Goal: Transaction & Acquisition: Download file/media

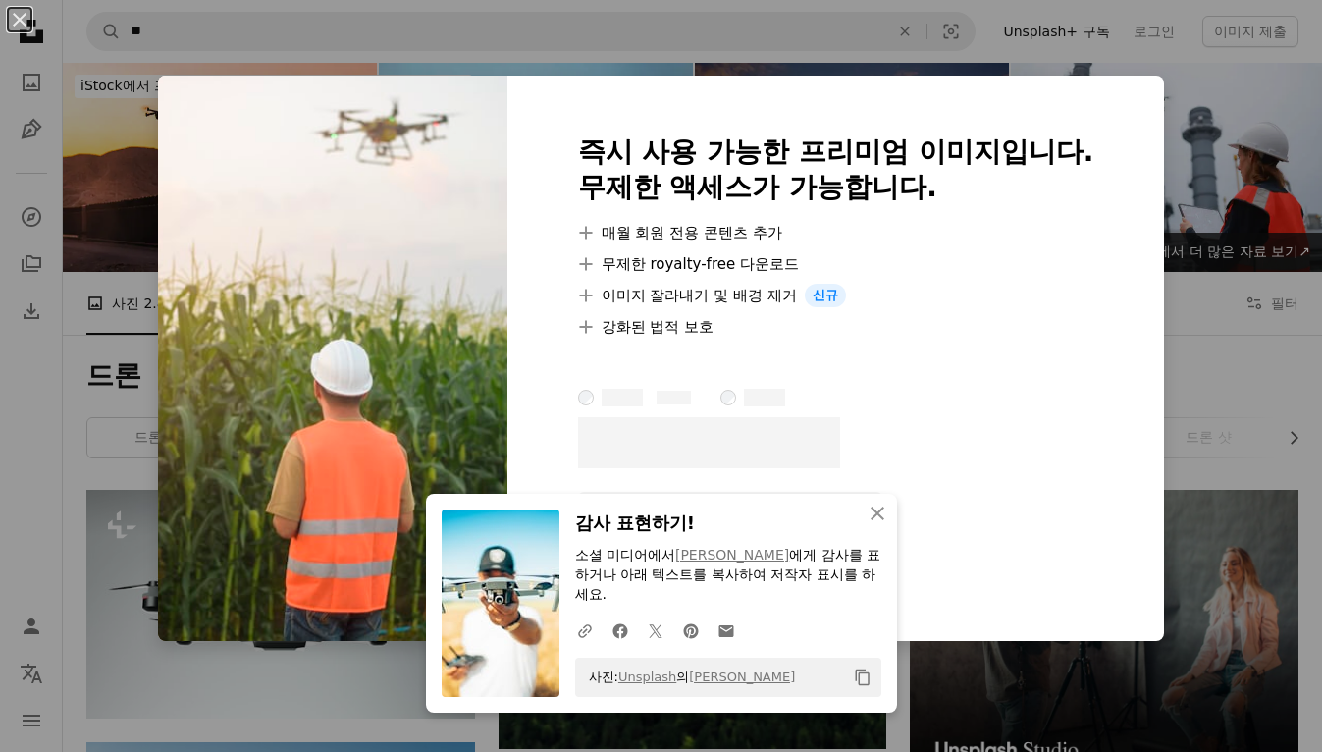
scroll to position [864, 0]
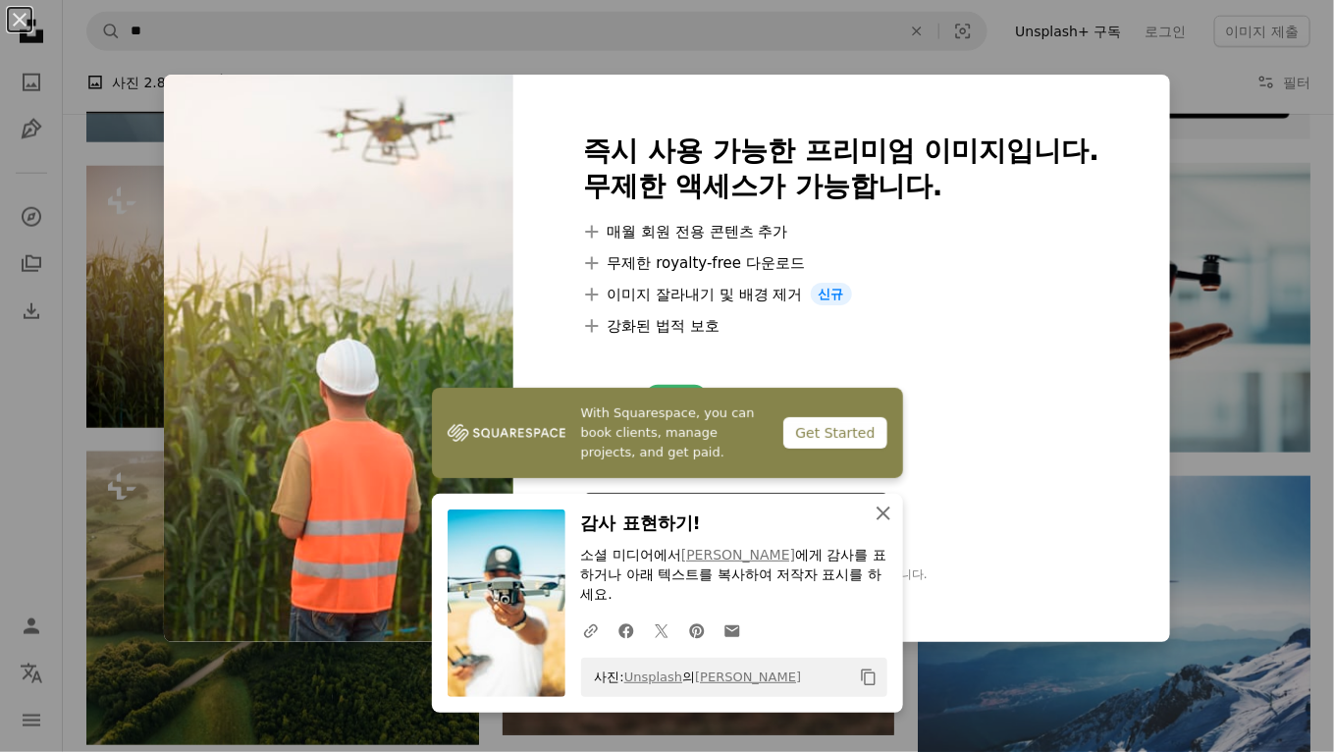
click at [878, 515] on icon "button" at bounding box center [883, 513] width 14 height 14
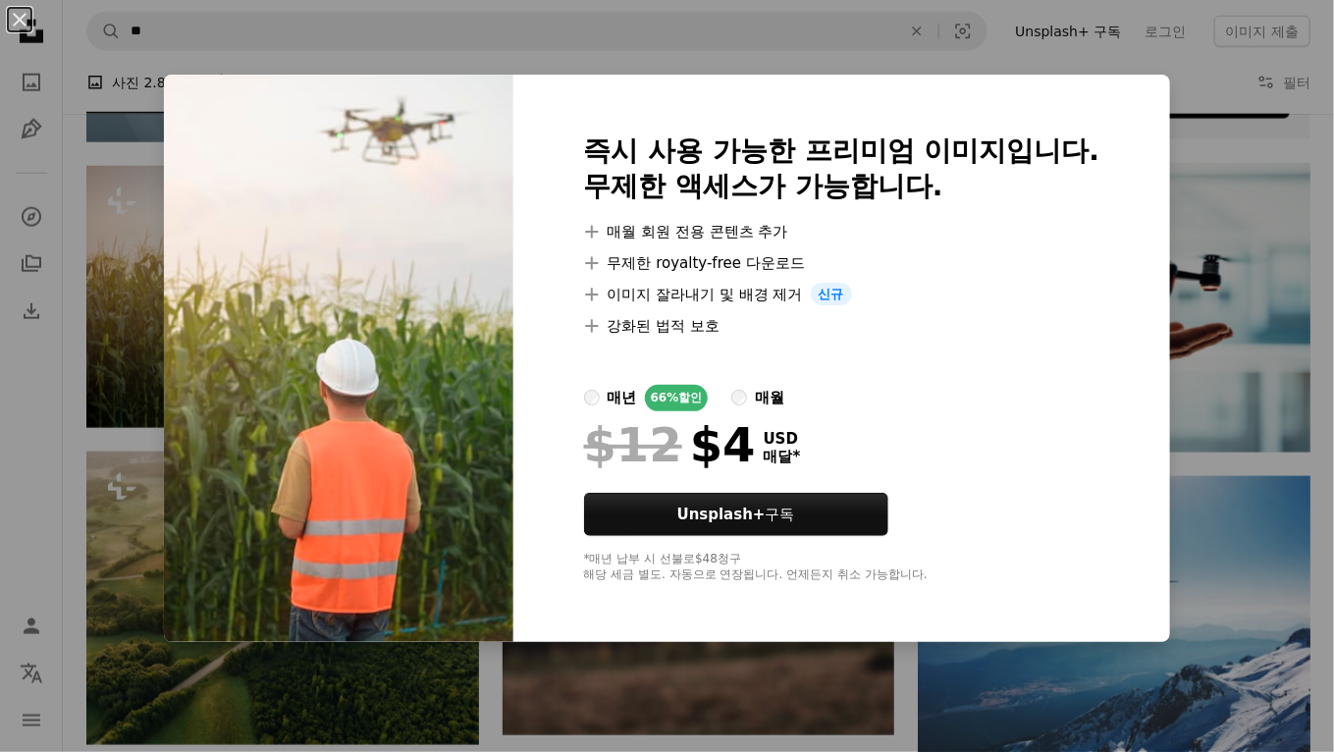
click at [859, 703] on div "An X shape 즉시 사용 가능한 프리미엄 이미지입니다. 무제한 액세스가 가능합니다. A plus sign 매월 회원 전용 콘텐츠 추가 A…" at bounding box center [667, 376] width 1334 height 752
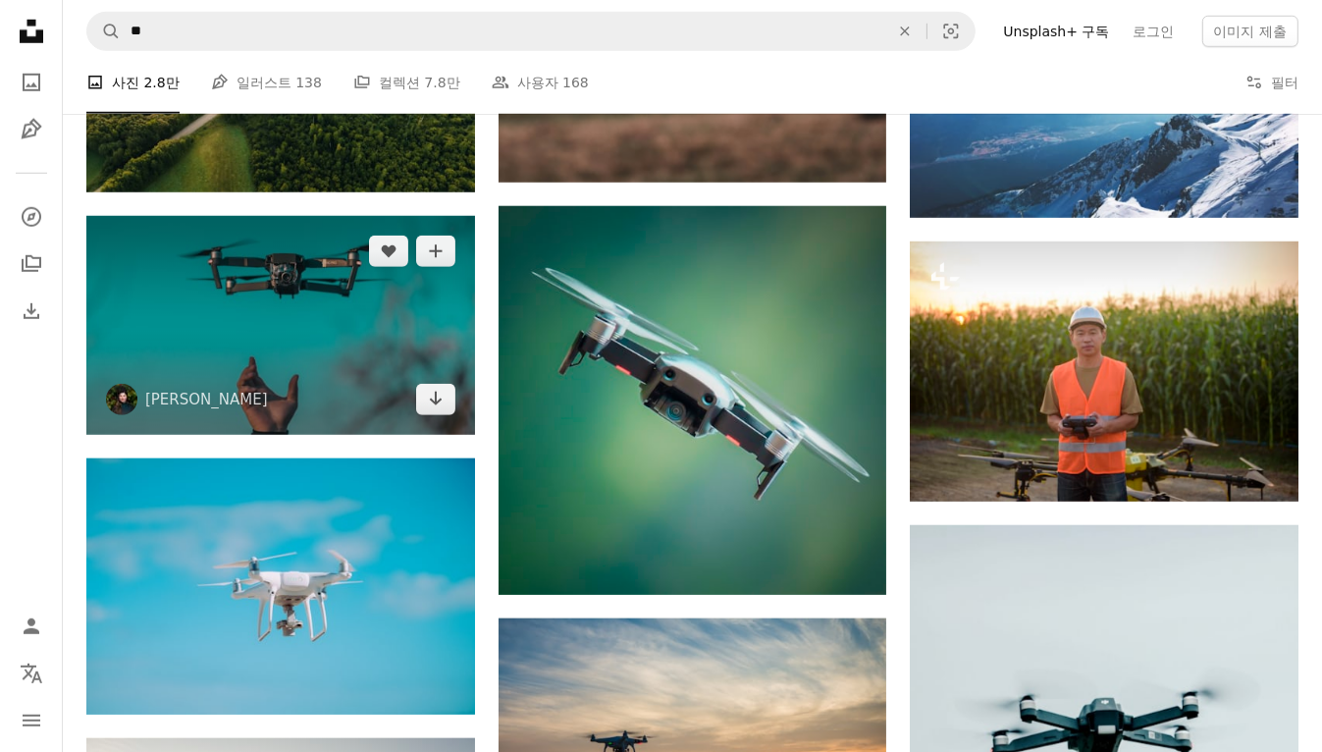
scroll to position [1413, 0]
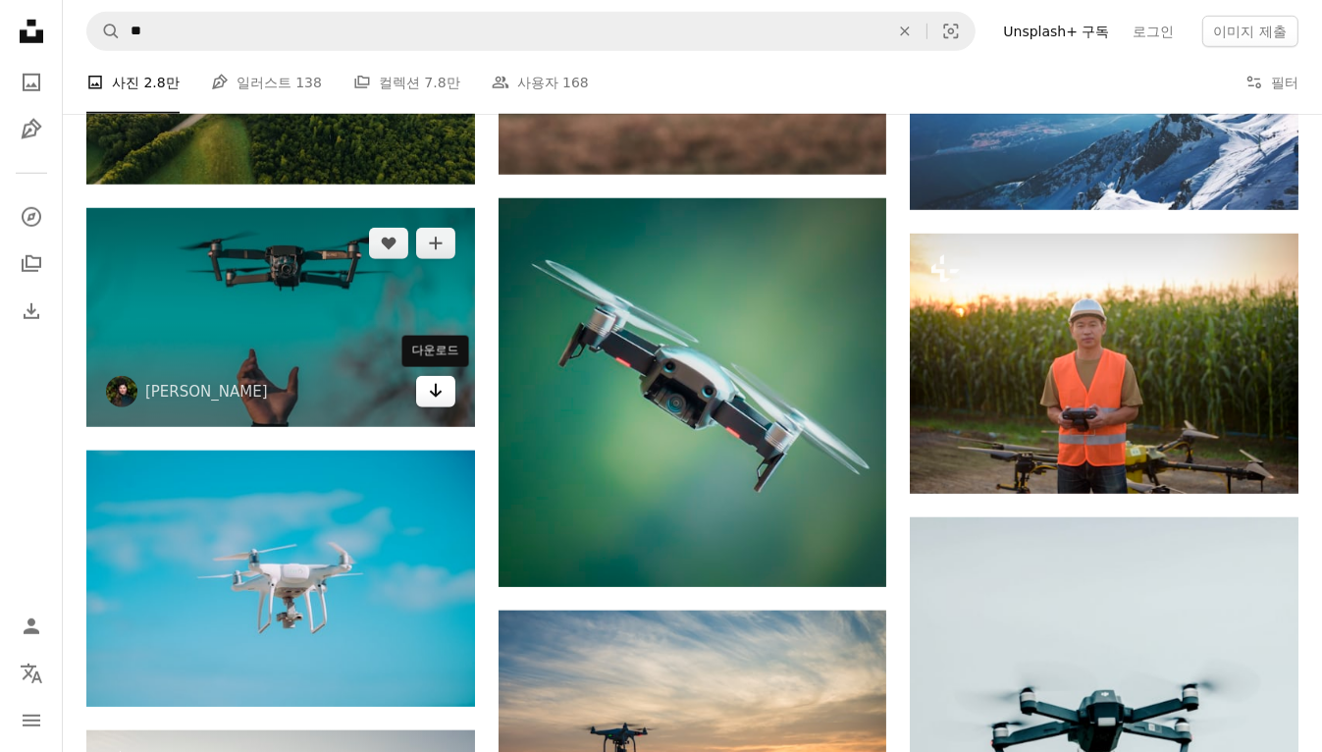
click at [434, 391] on icon "Arrow pointing down" at bounding box center [436, 391] width 16 height 24
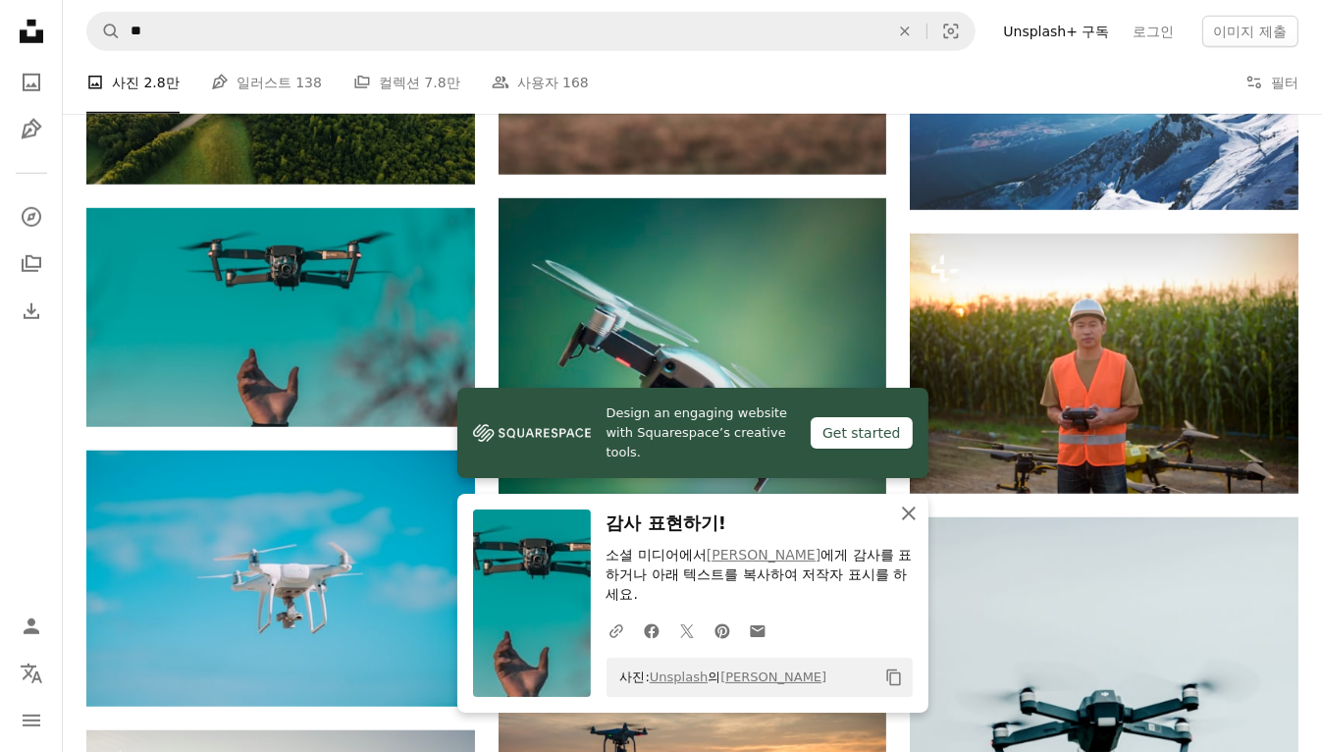
click at [912, 510] on icon "button" at bounding box center [909, 513] width 14 height 14
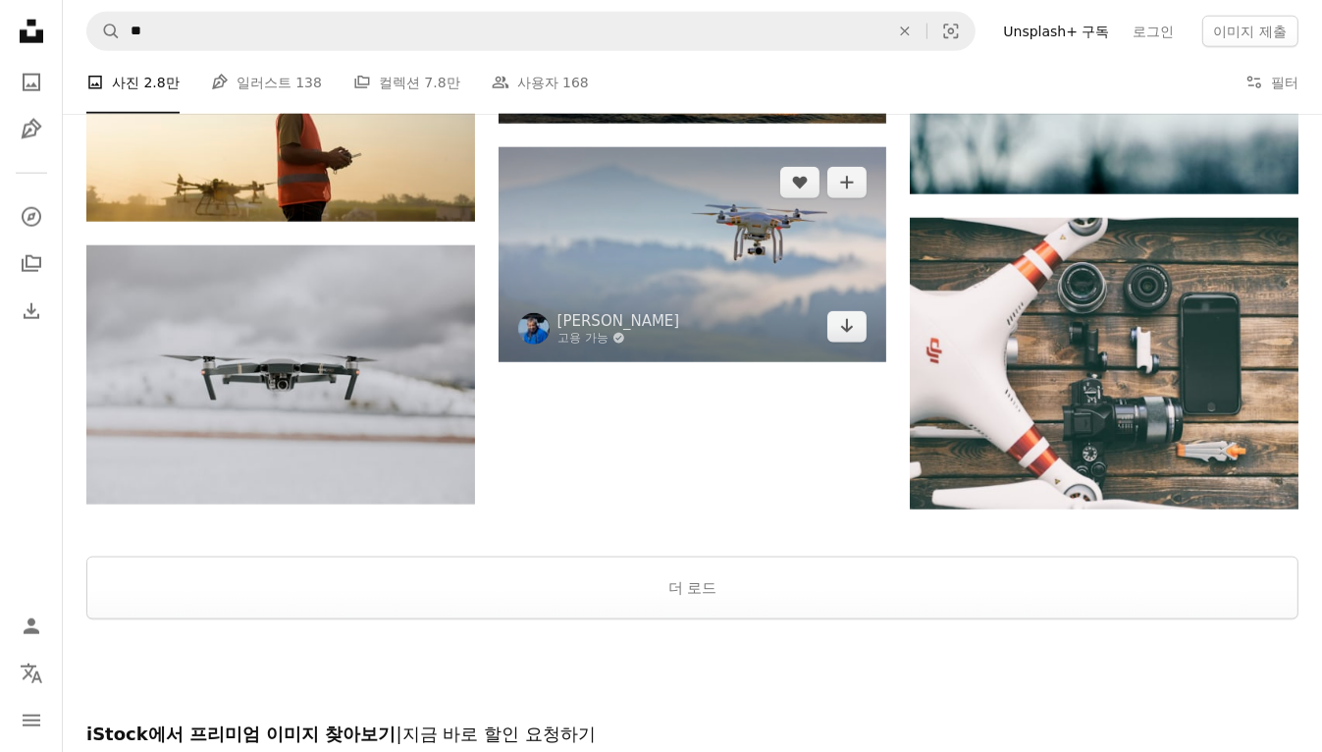
scroll to position [2198, 0]
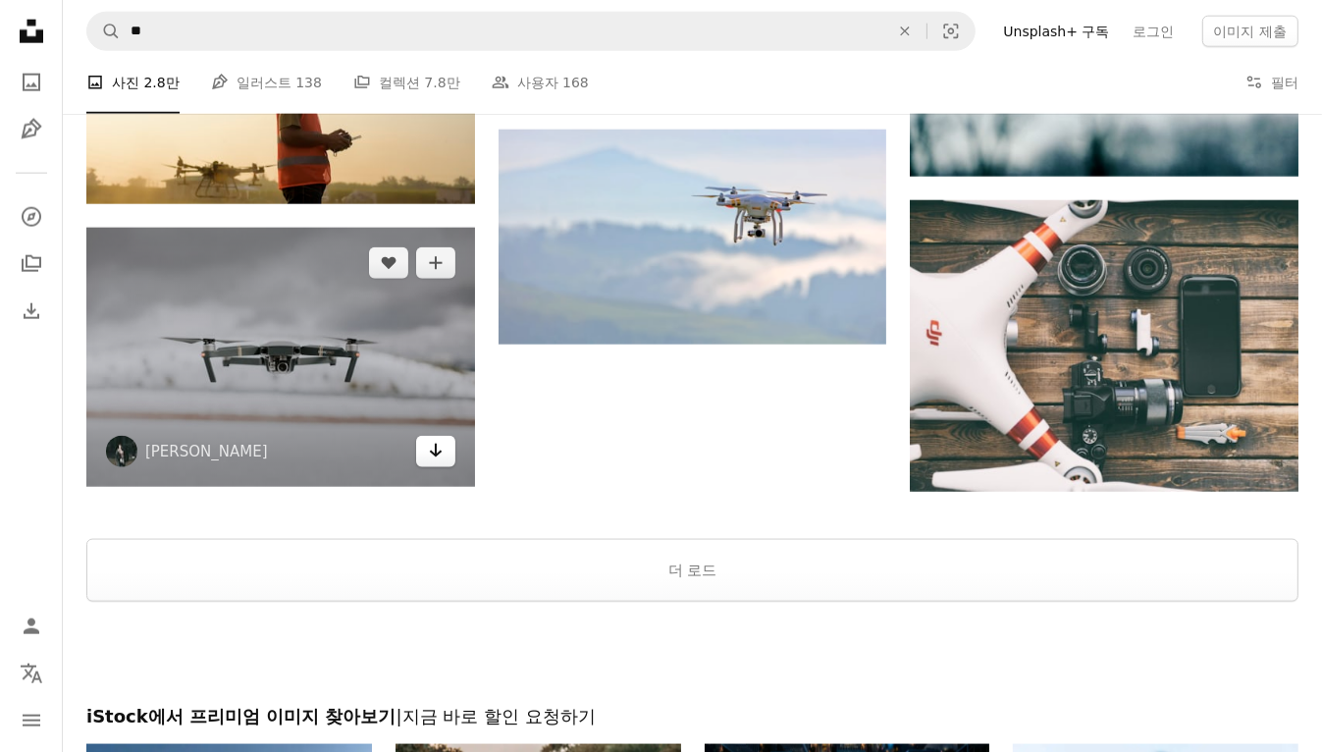
click at [447, 459] on link "Arrow pointing down" at bounding box center [435, 451] width 39 height 31
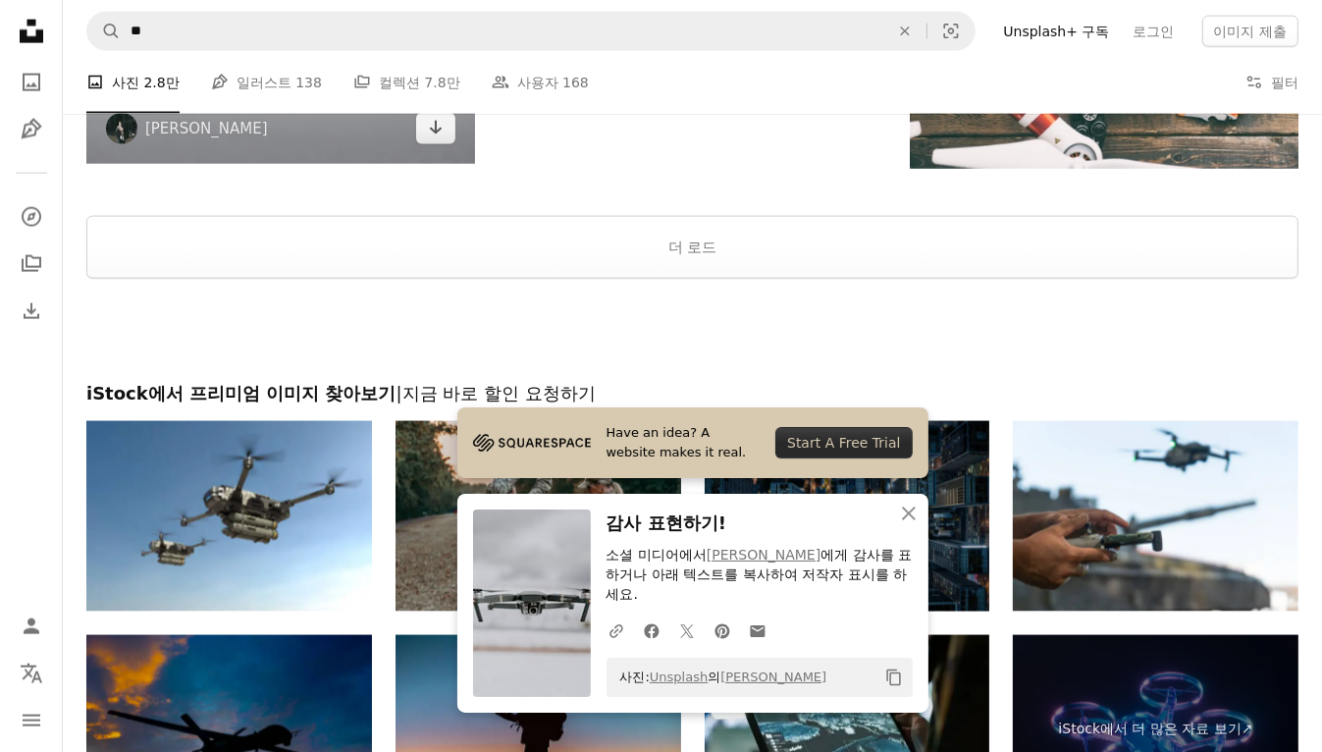
scroll to position [2512, 0]
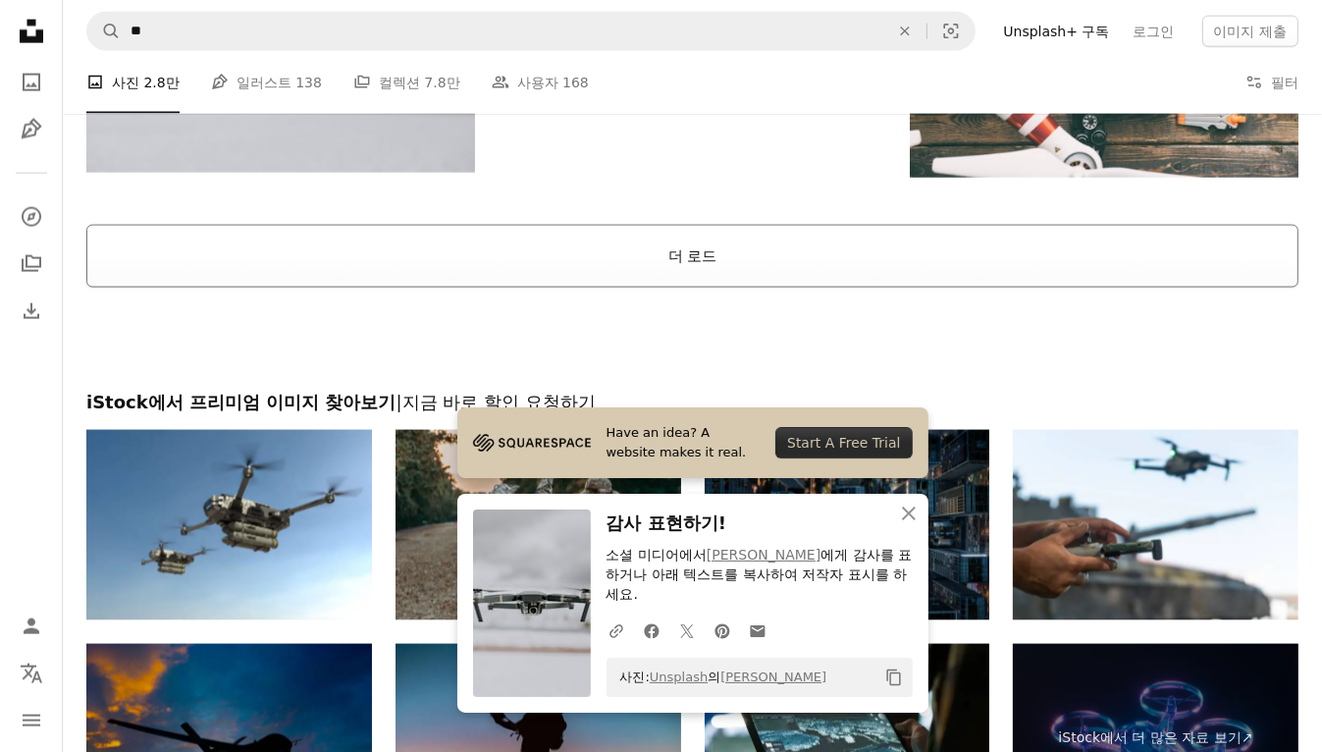
click at [709, 250] on button "더 로드" at bounding box center [692, 256] width 1212 height 63
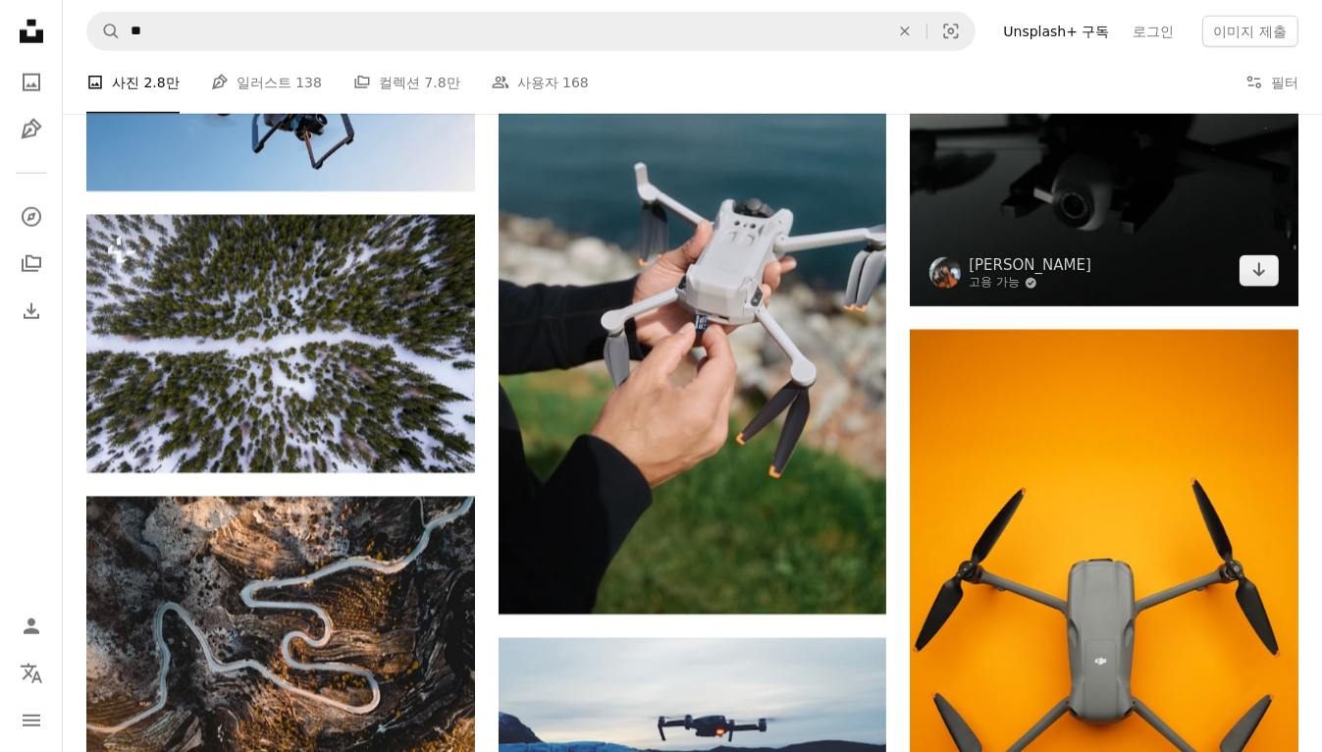
scroll to position [8557, 0]
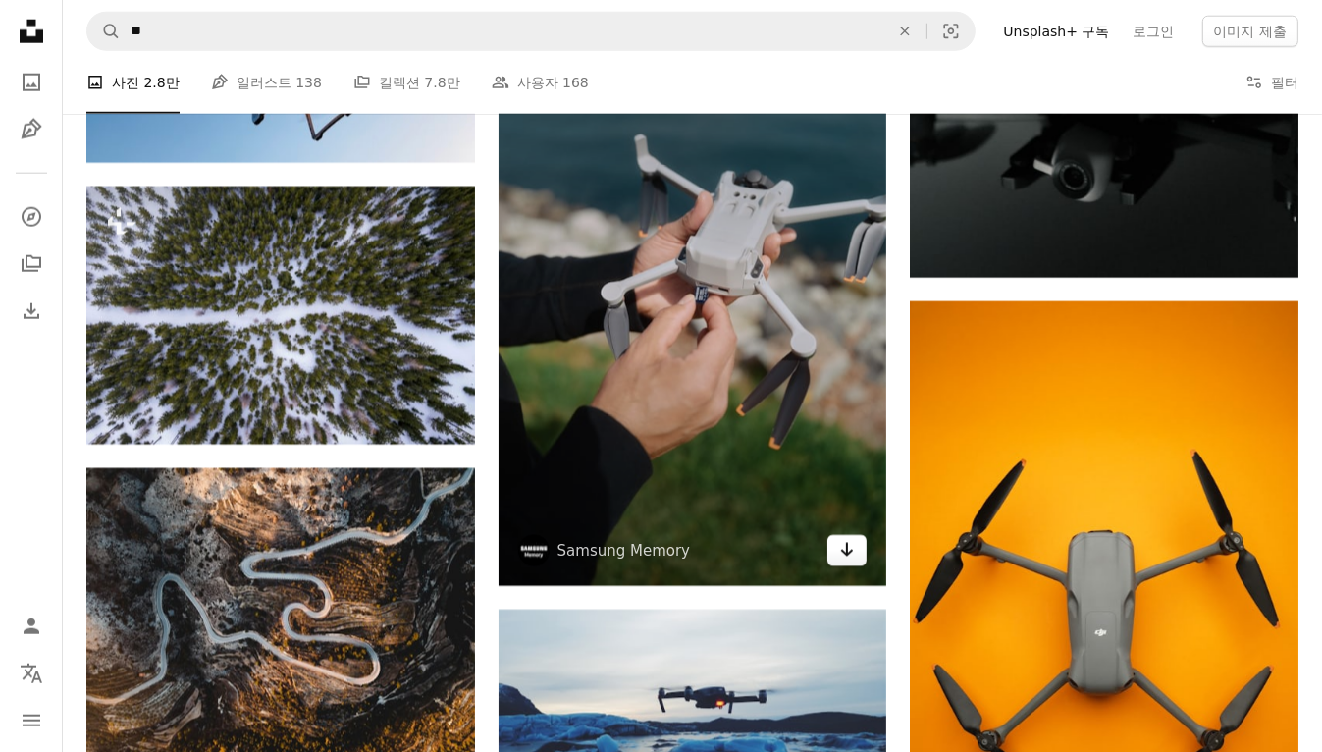
click at [857, 550] on link "Arrow pointing down" at bounding box center [846, 550] width 39 height 31
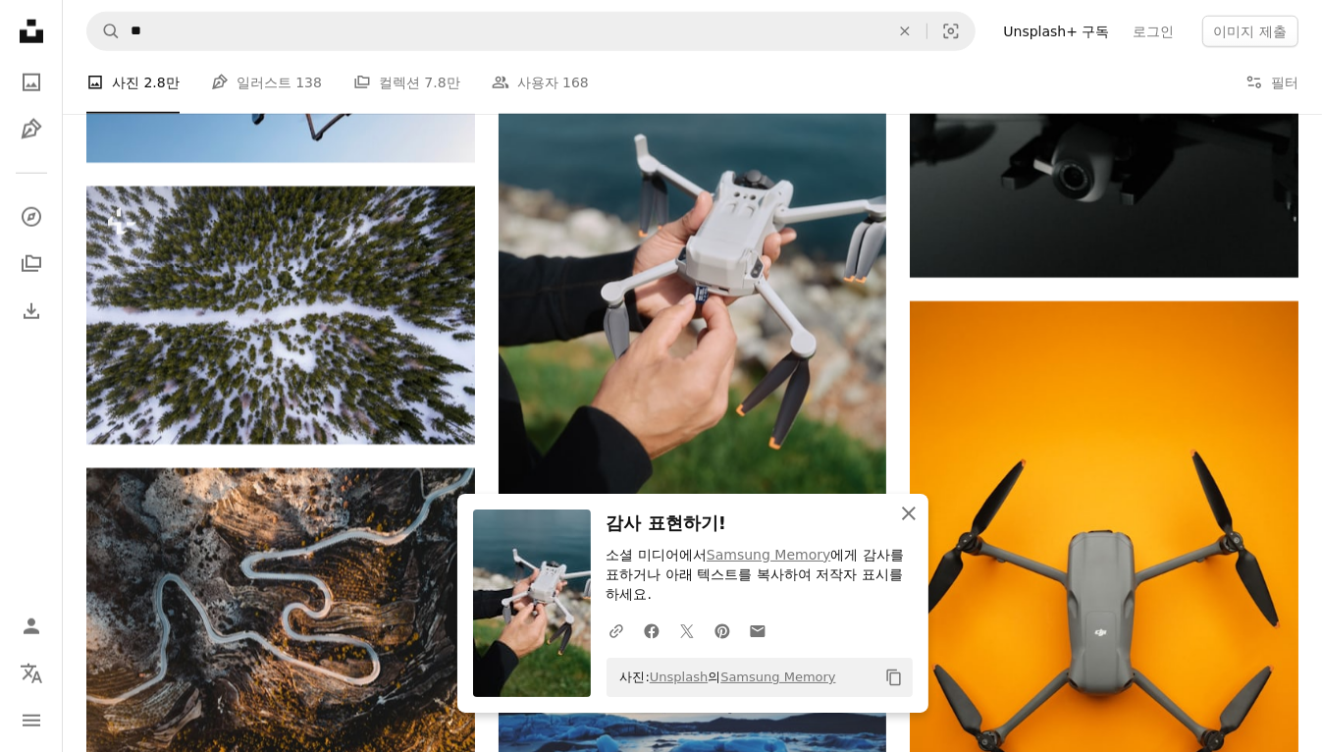
click at [914, 509] on icon "An X shape" at bounding box center [909, 513] width 24 height 24
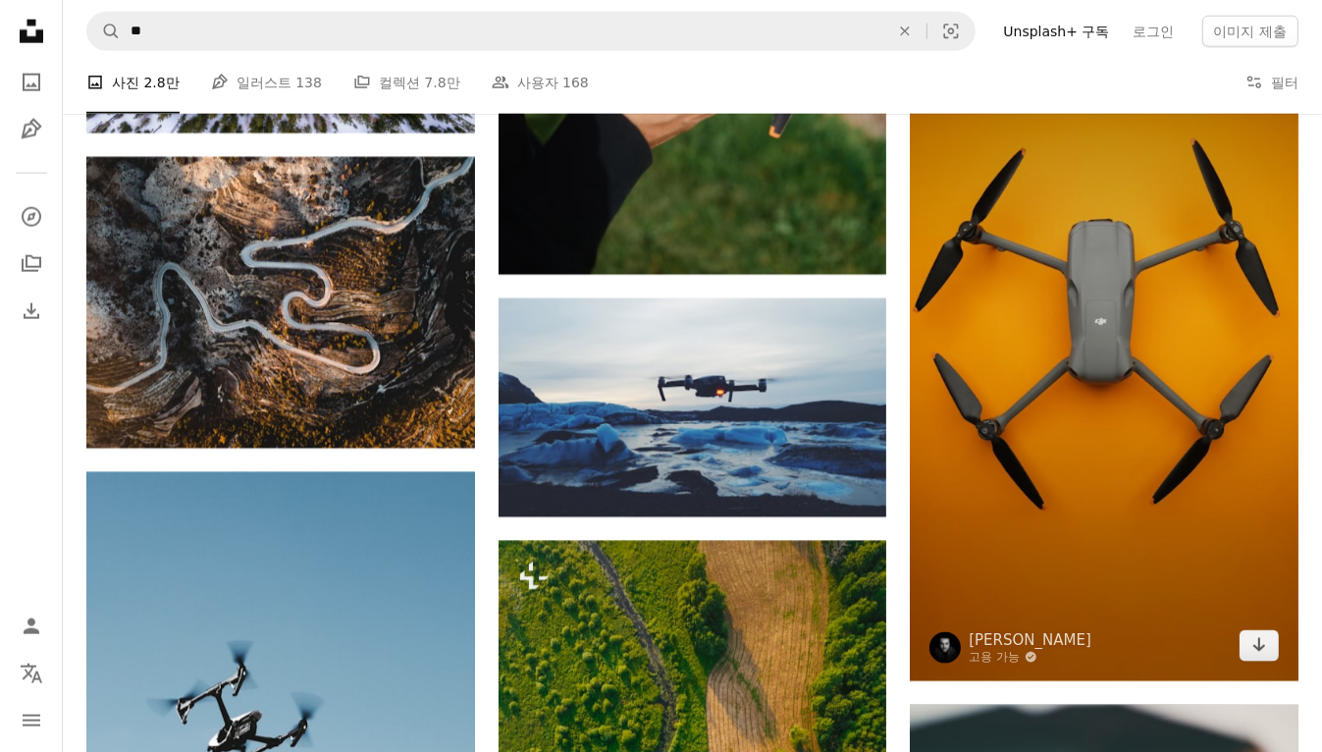
scroll to position [8950, 0]
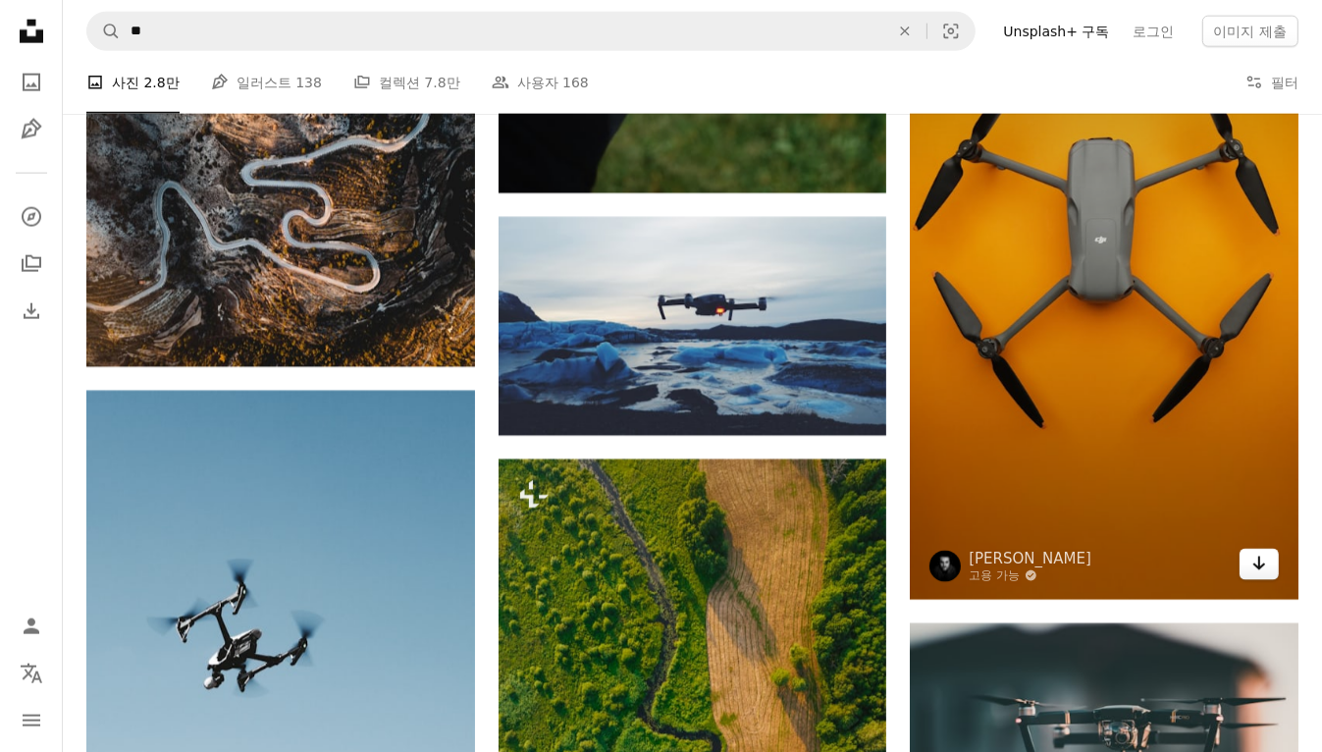
click at [1252, 559] on icon "Arrow pointing down" at bounding box center [1259, 564] width 16 height 24
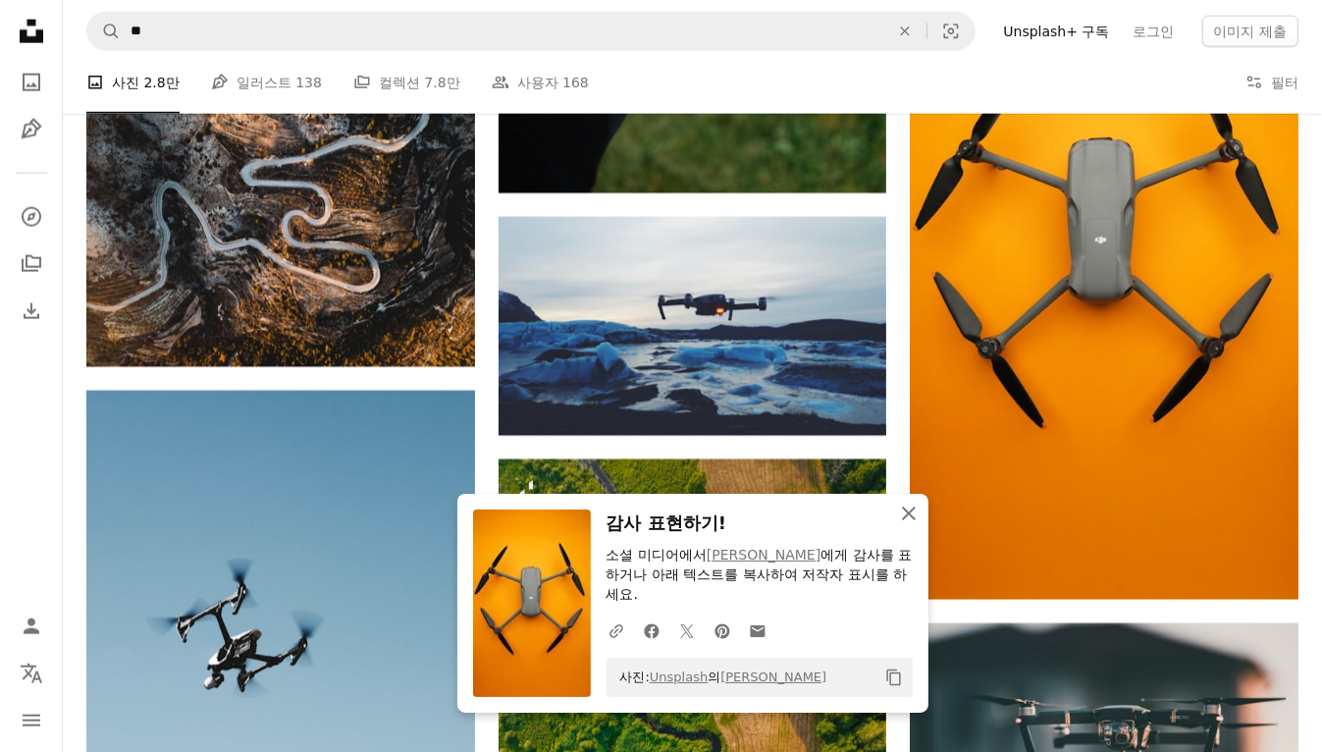
click at [916, 515] on icon "An X shape" at bounding box center [909, 513] width 24 height 24
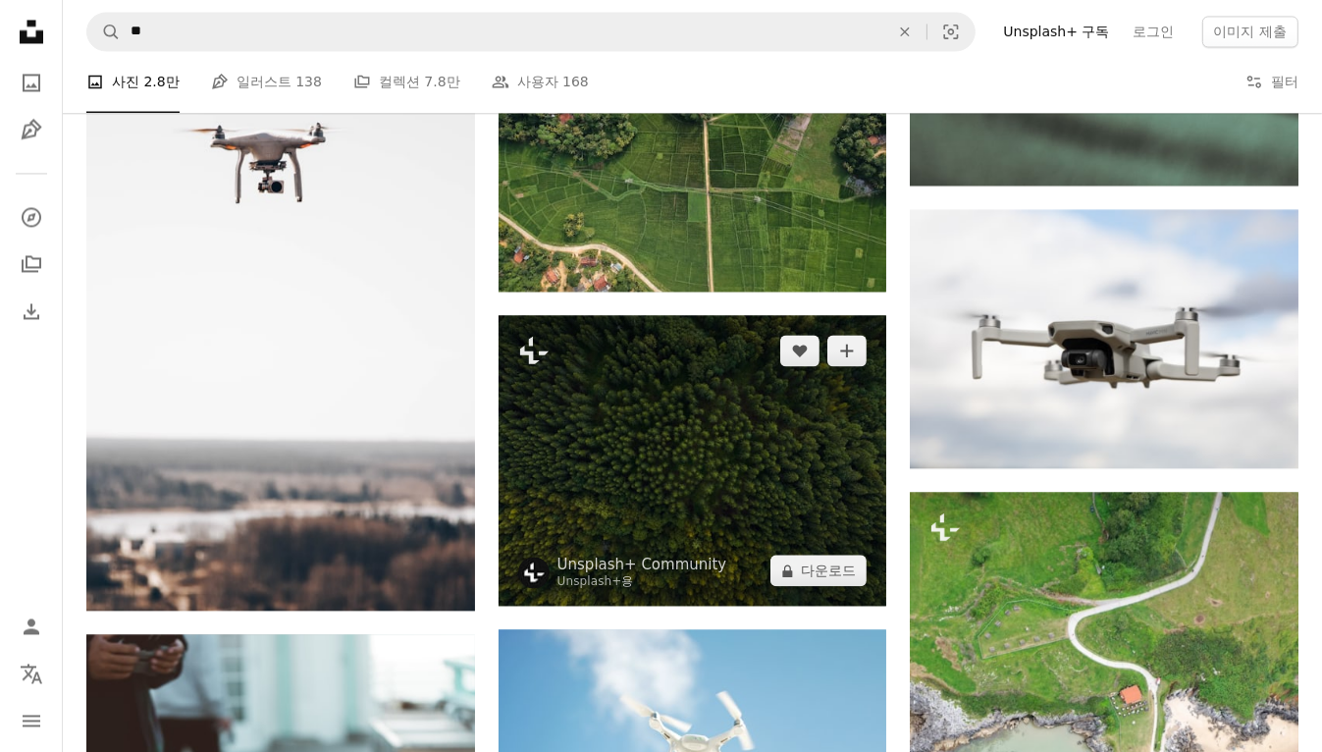
scroll to position [10206, 0]
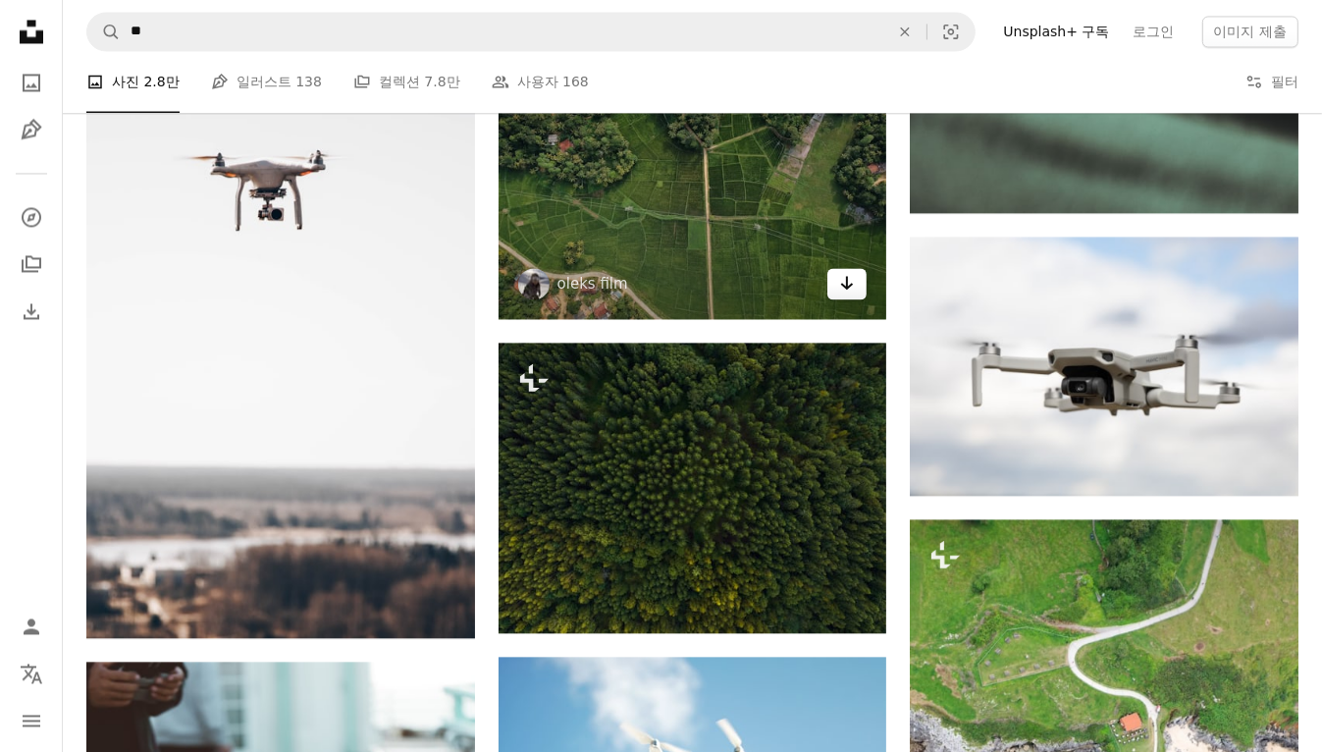
click at [853, 295] on link "Arrow pointing down" at bounding box center [846, 283] width 39 height 31
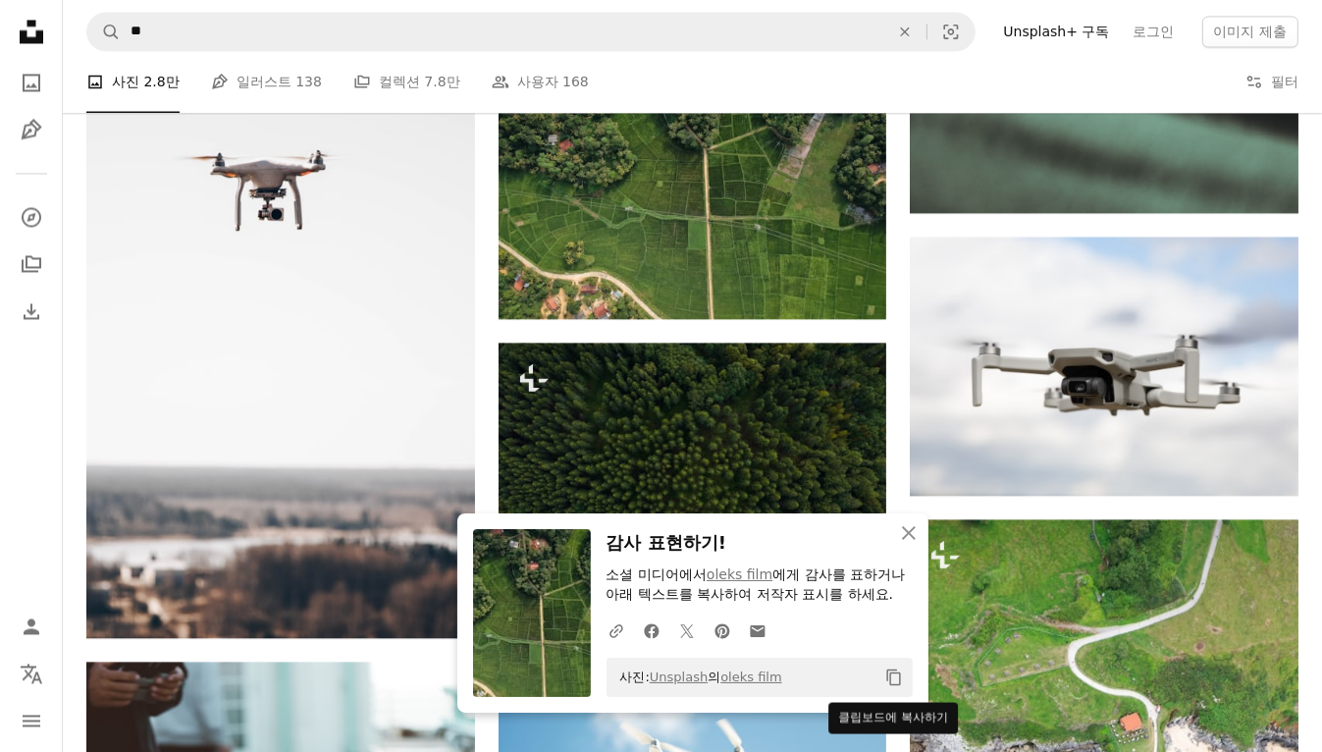
click at [885, 672] on icon "Copy content" at bounding box center [894, 677] width 18 height 18
click at [905, 531] on icon "button" at bounding box center [909, 533] width 14 height 14
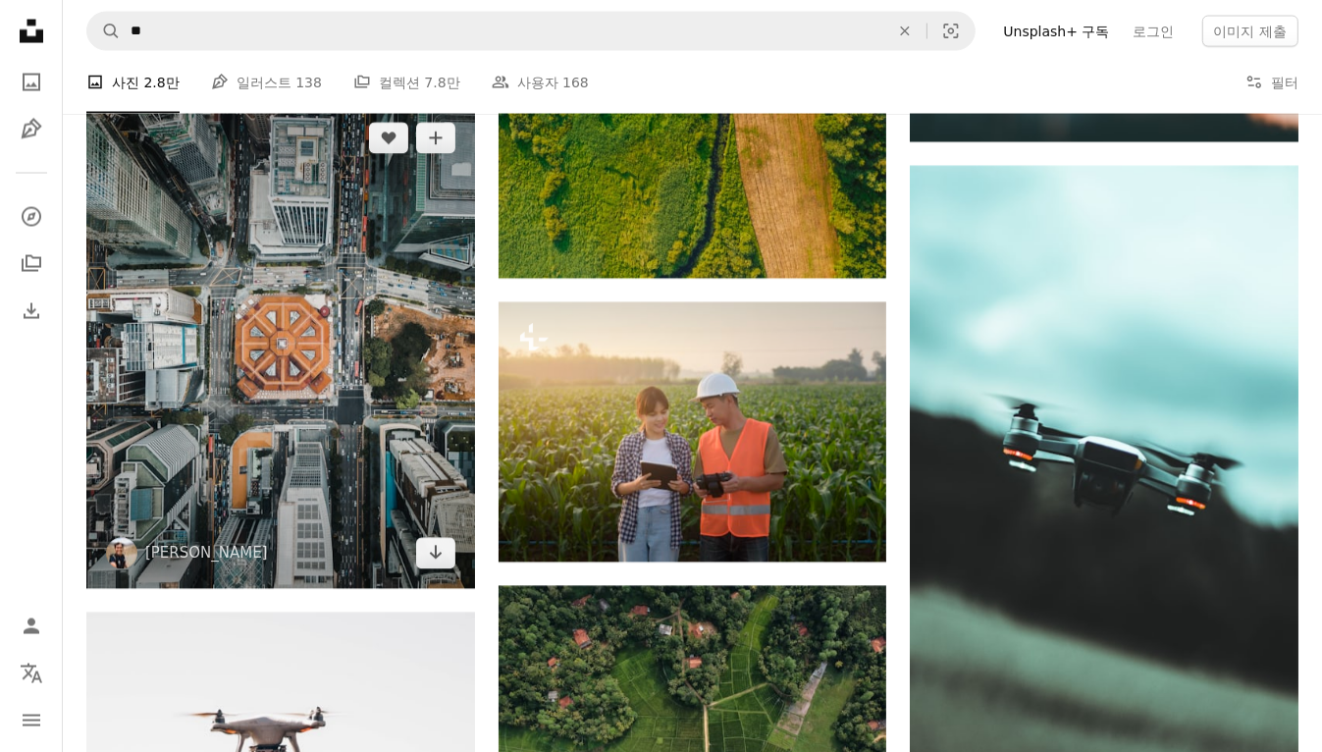
scroll to position [9656, 0]
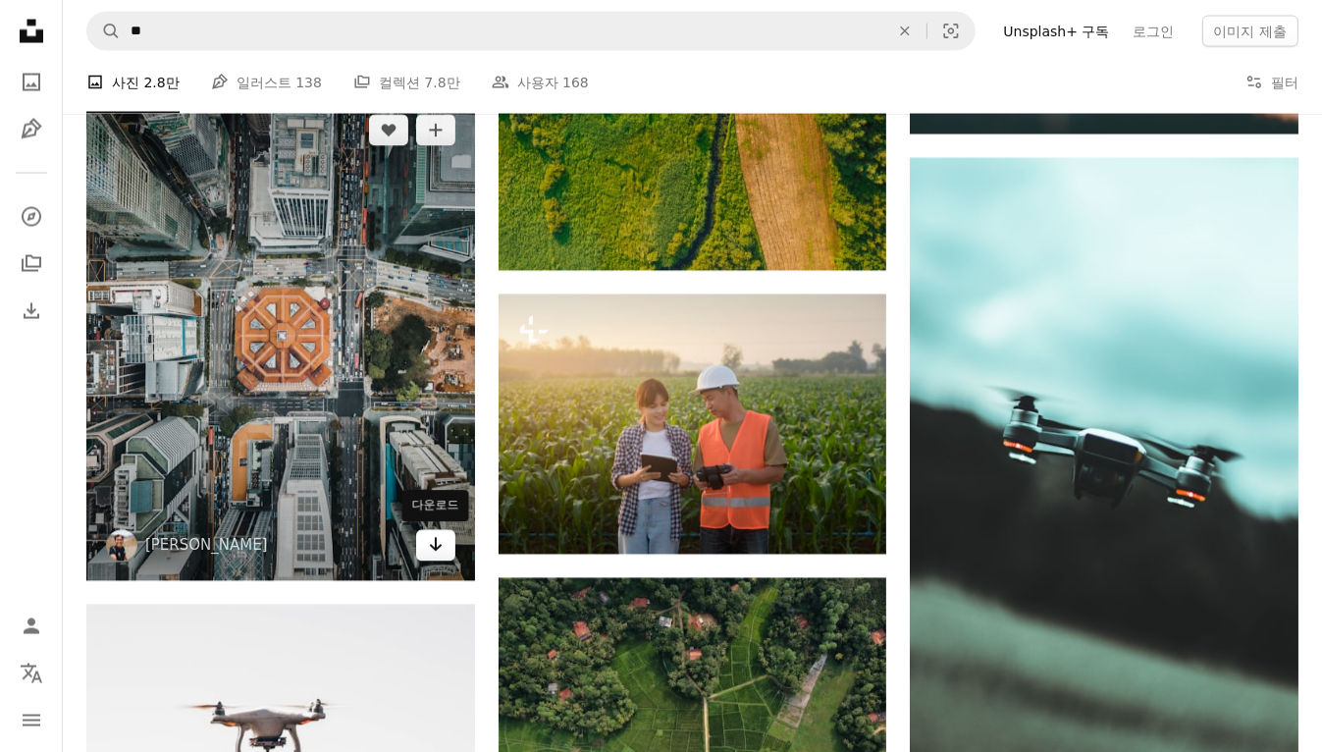
click at [443, 552] on link "Arrow pointing down" at bounding box center [435, 545] width 39 height 31
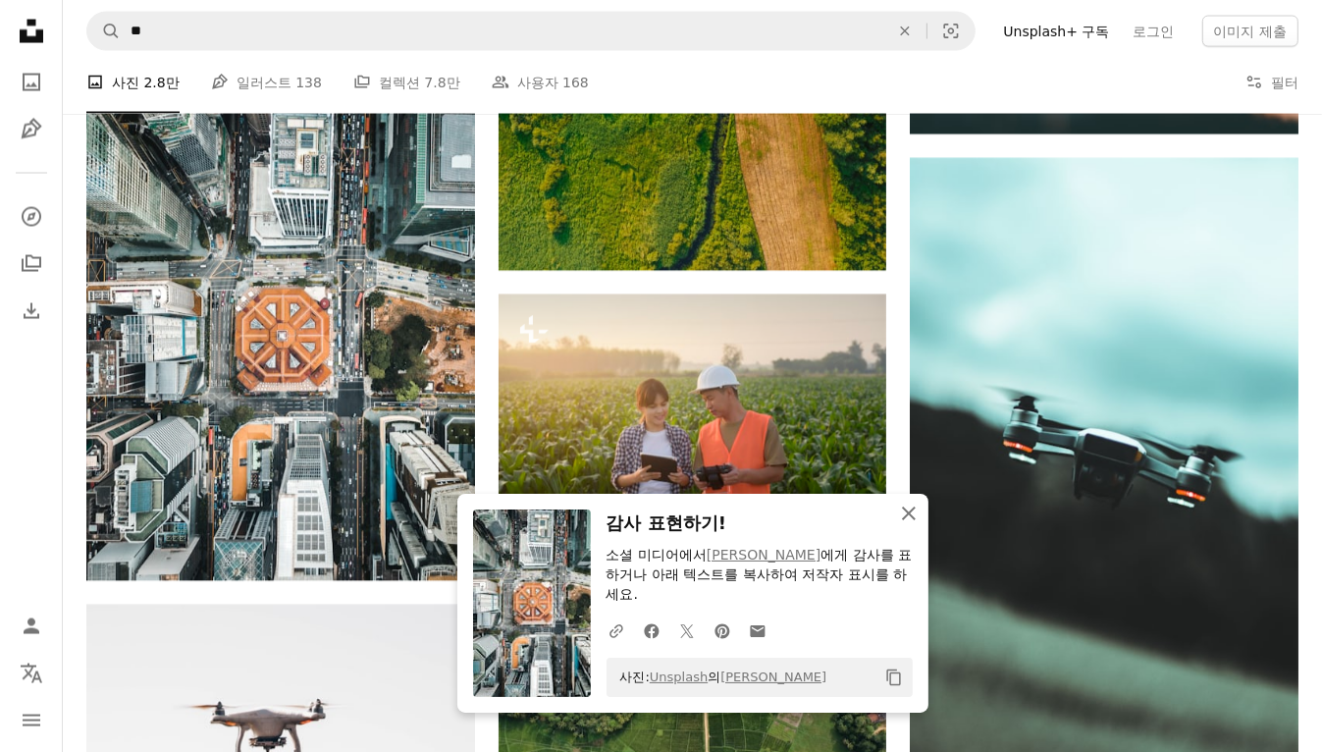
click at [903, 511] on icon "An X shape" at bounding box center [909, 513] width 24 height 24
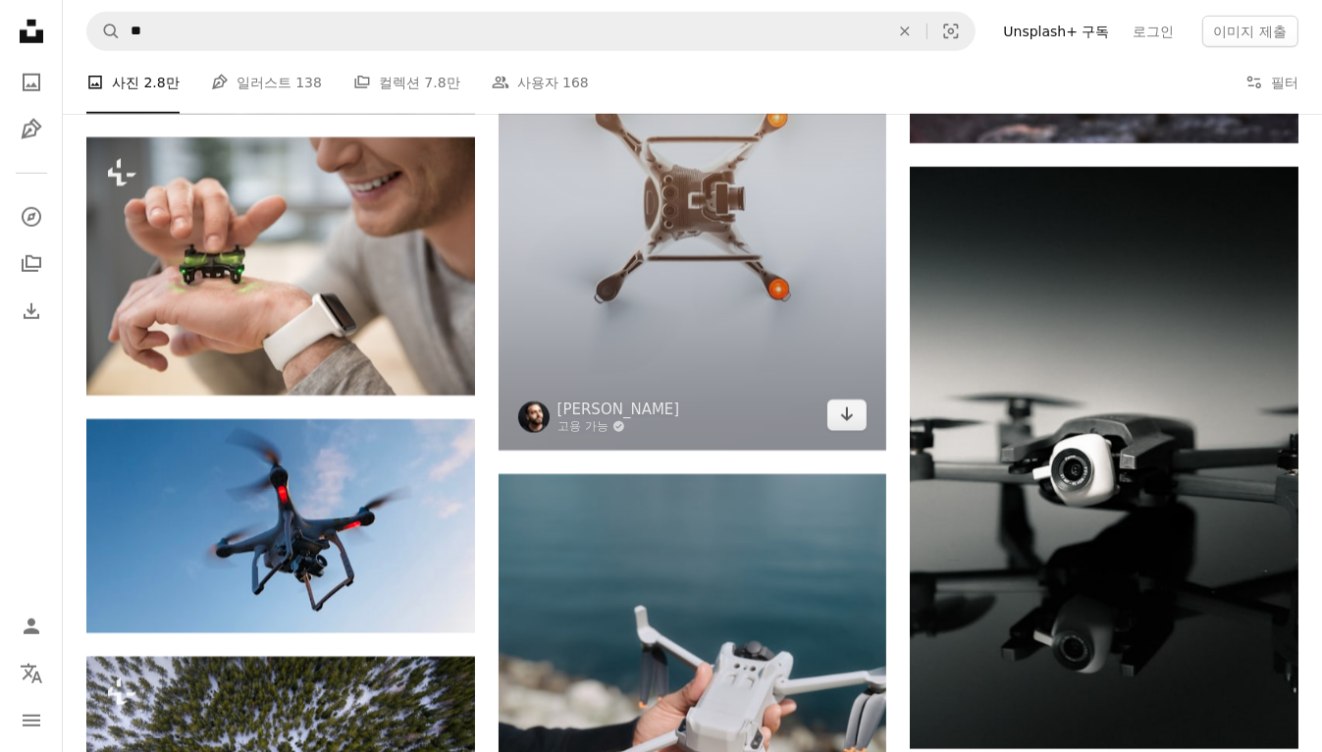
scroll to position [8086, 0]
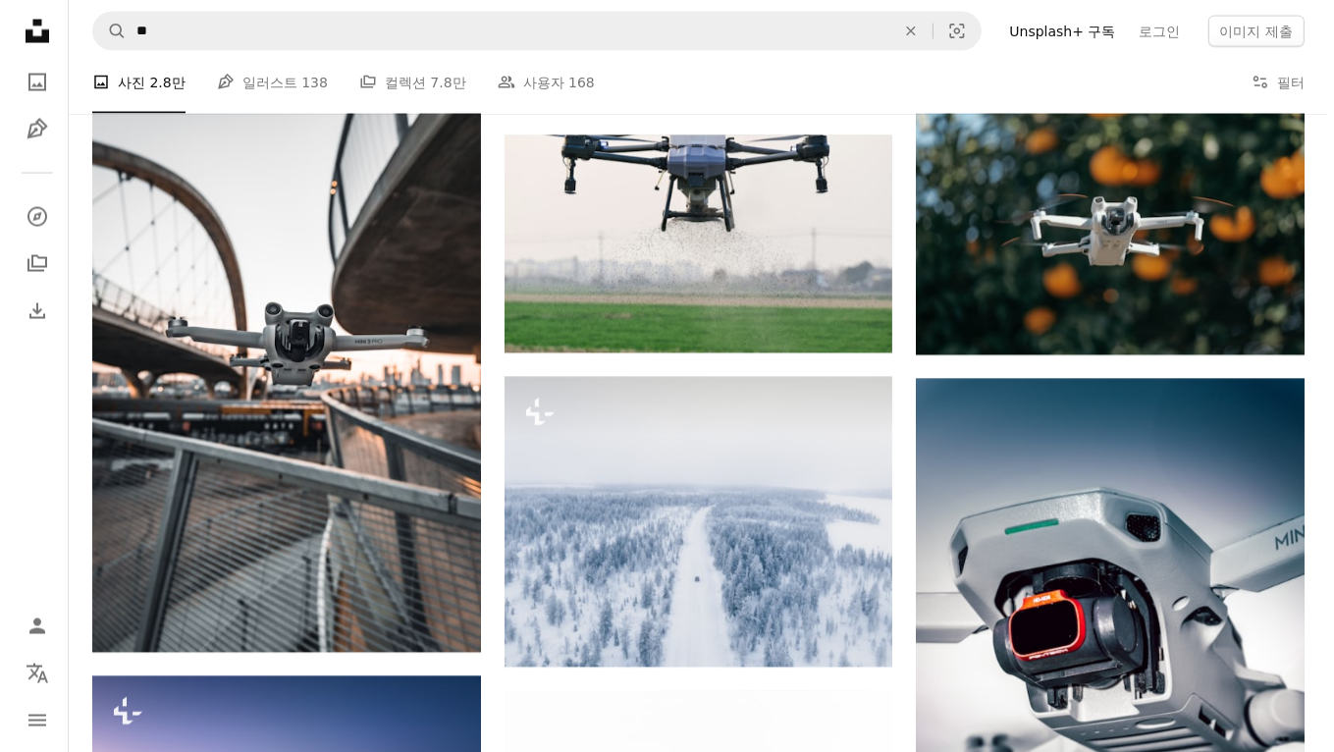
scroll to position [29982, 0]
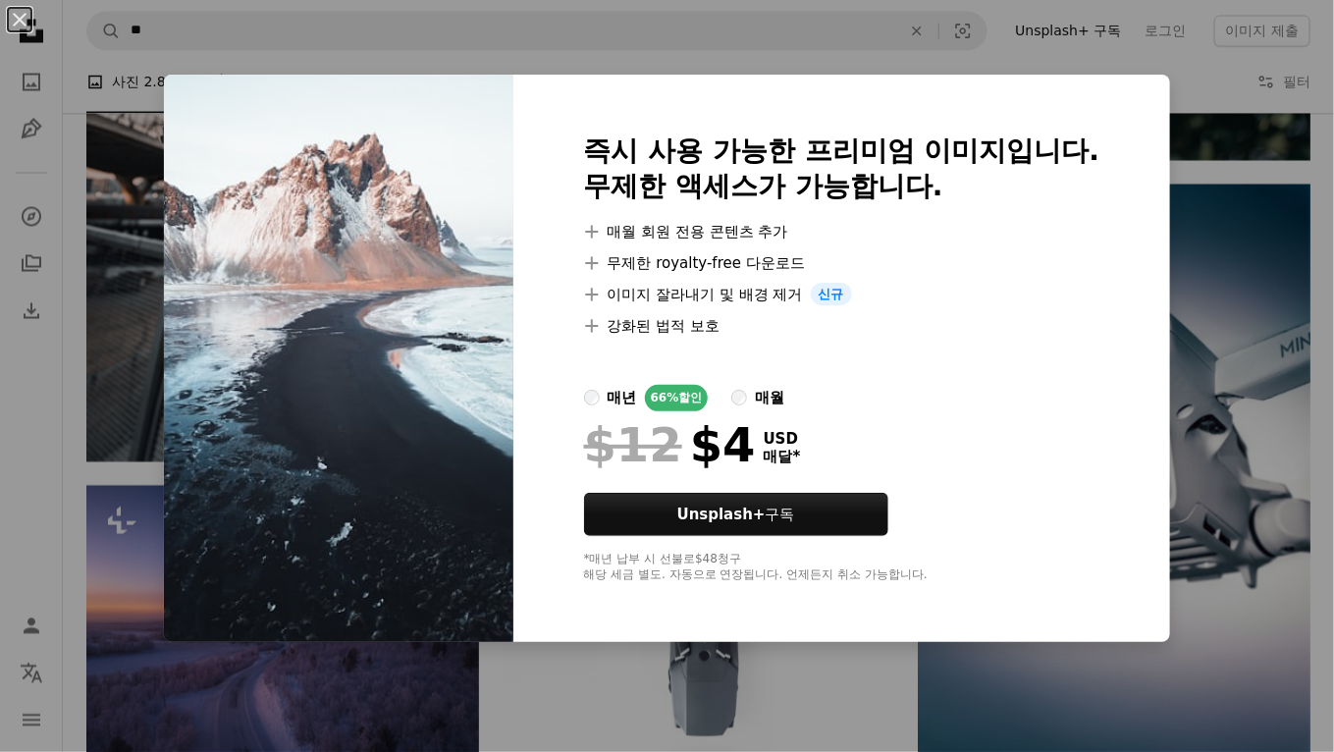
click at [1252, 651] on div "An X shape 즉시 사용 가능한 프리미엄 이미지입니다. 무제한 액세스가 가능합니다. A plus sign 매월 회원 전용 콘텐츠 추가 A…" at bounding box center [667, 376] width 1334 height 752
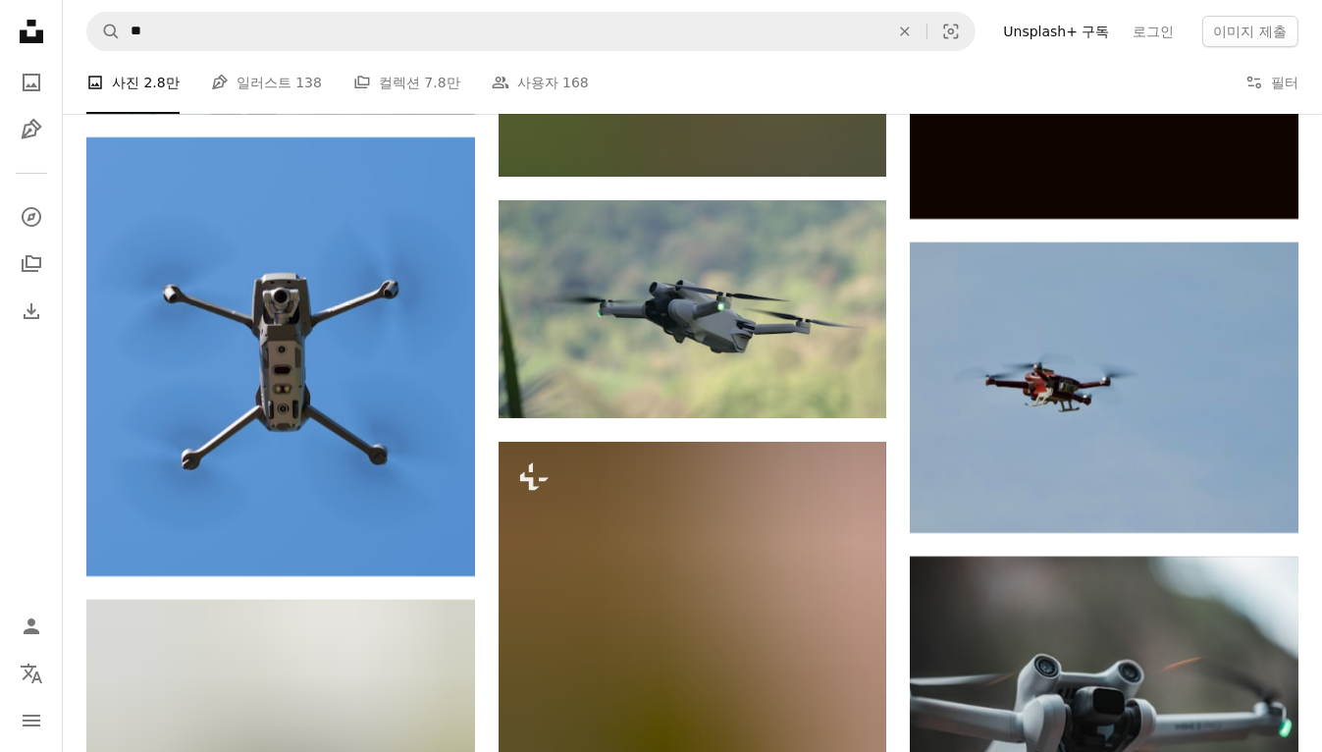
scroll to position [33593, 0]
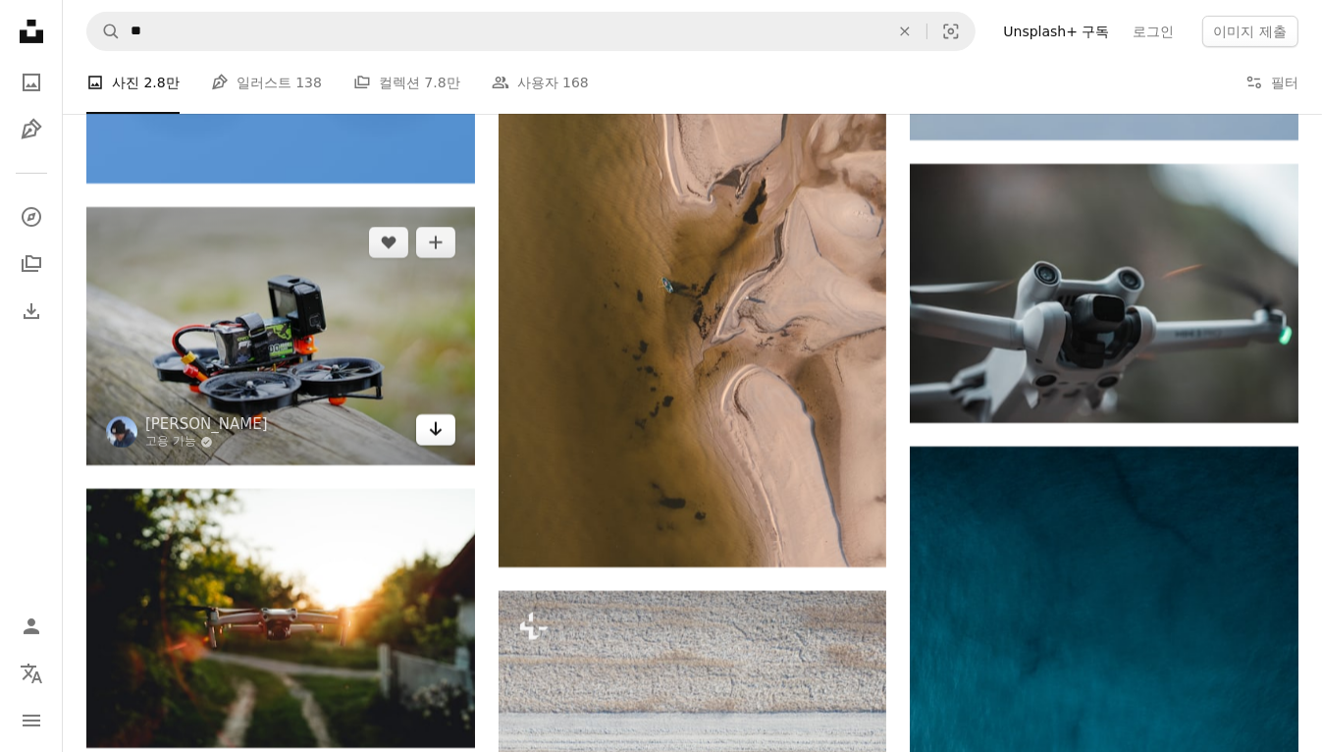
click at [433, 441] on icon "Arrow pointing down" at bounding box center [436, 429] width 16 height 24
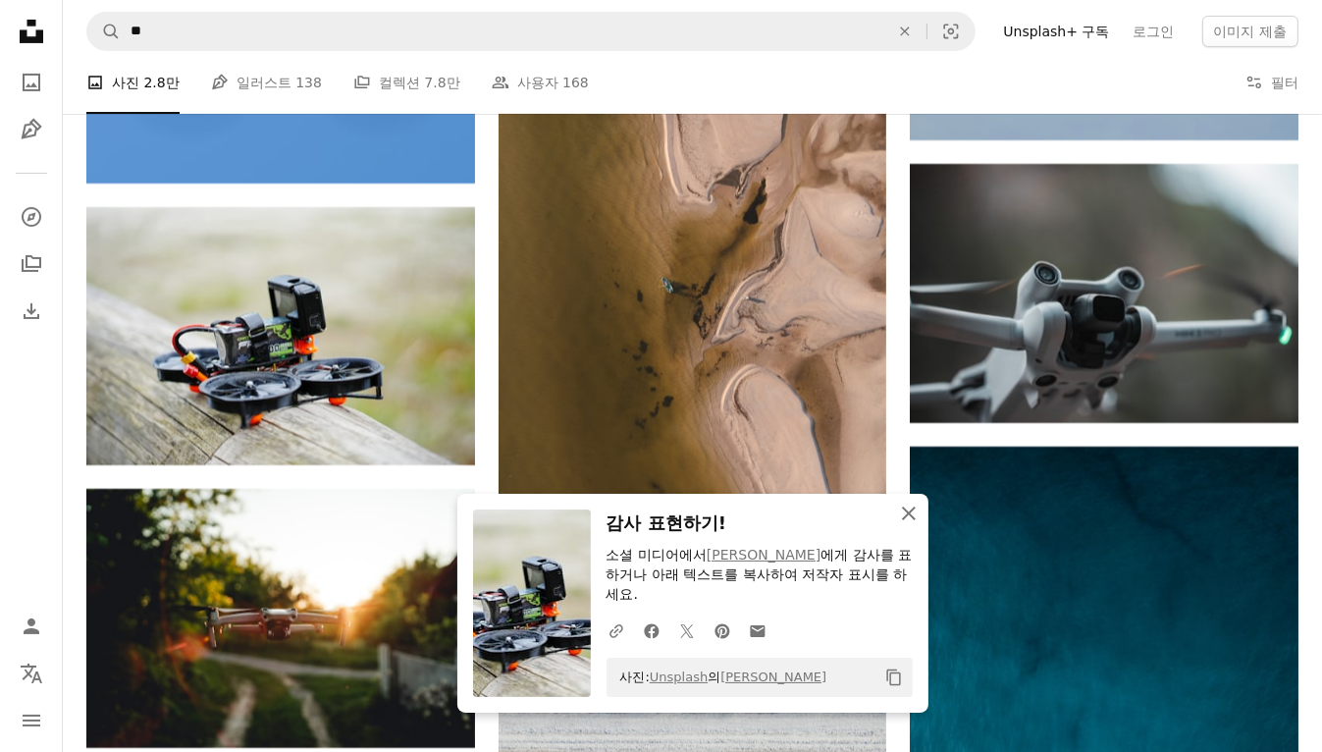
click at [913, 512] on icon "An X shape" at bounding box center [909, 513] width 24 height 24
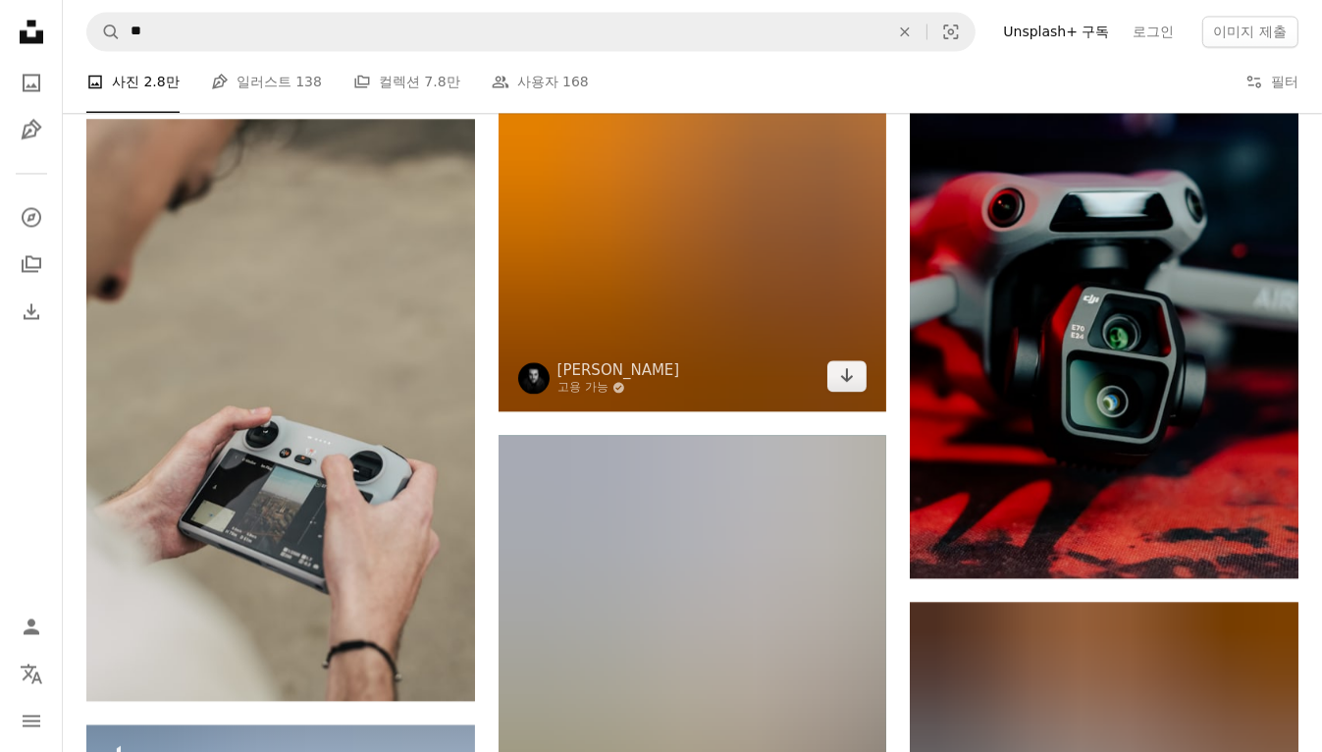
scroll to position [36890, 0]
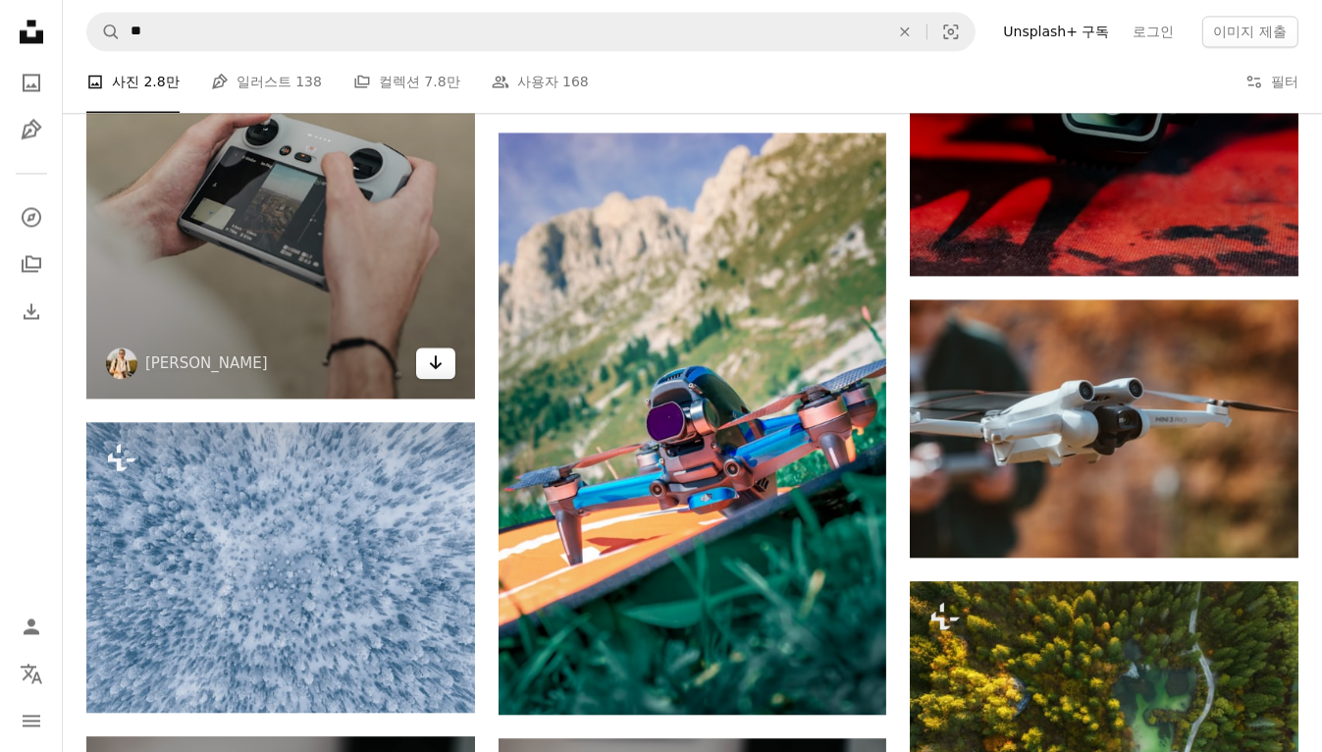
click at [447, 371] on link "Arrow pointing down" at bounding box center [435, 362] width 39 height 31
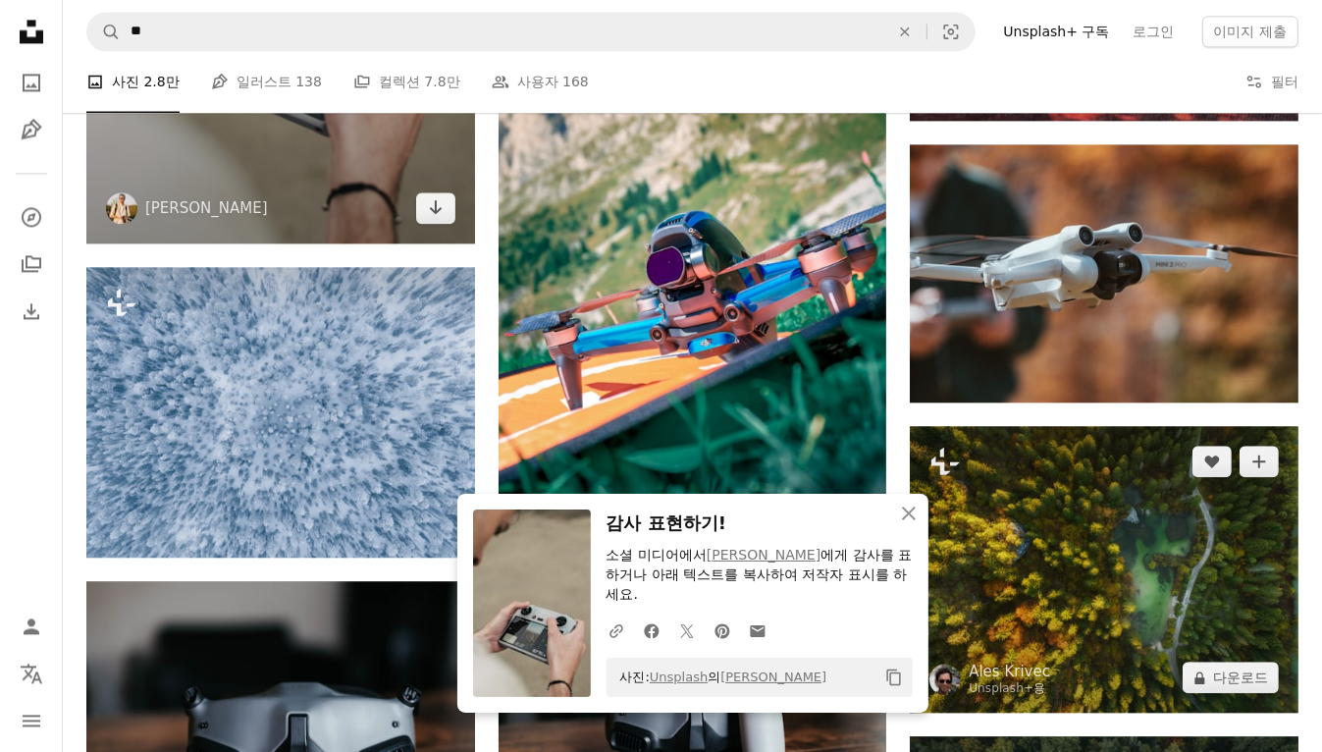
scroll to position [37047, 0]
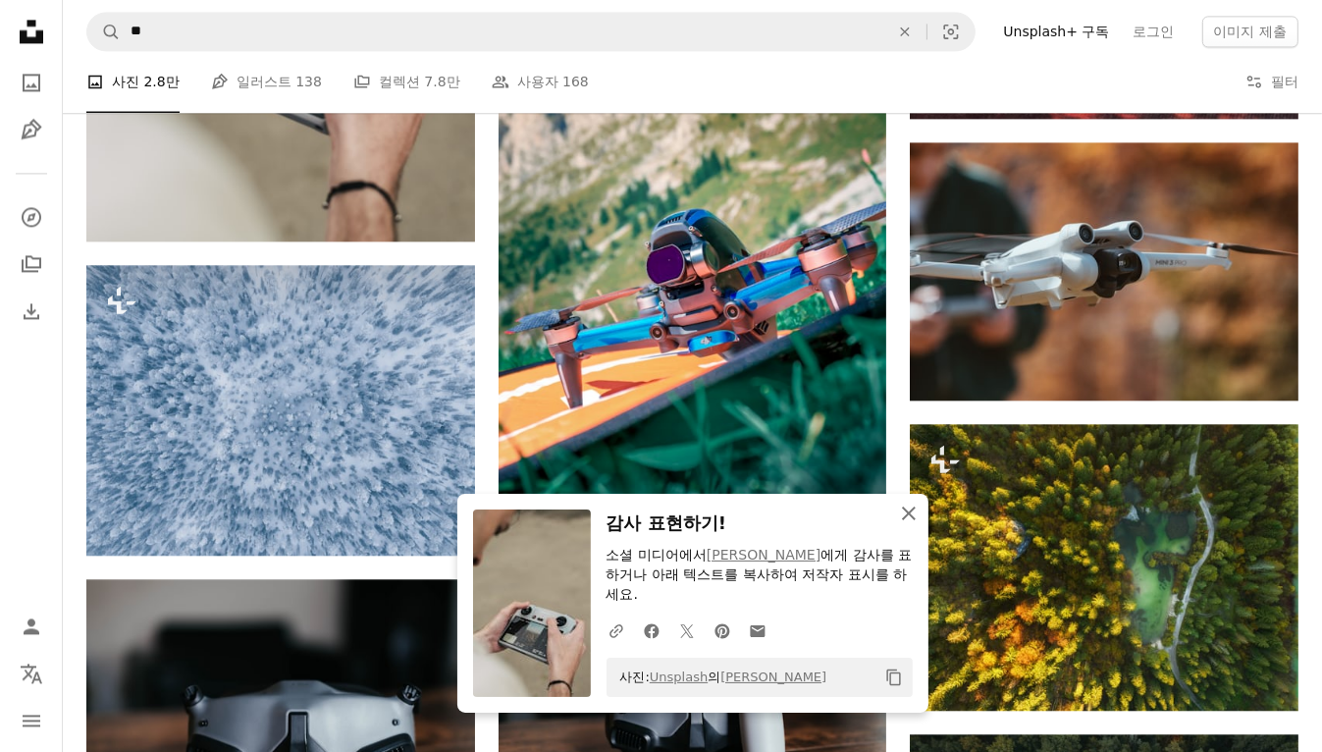
click at [905, 511] on icon "button" at bounding box center [909, 513] width 14 height 14
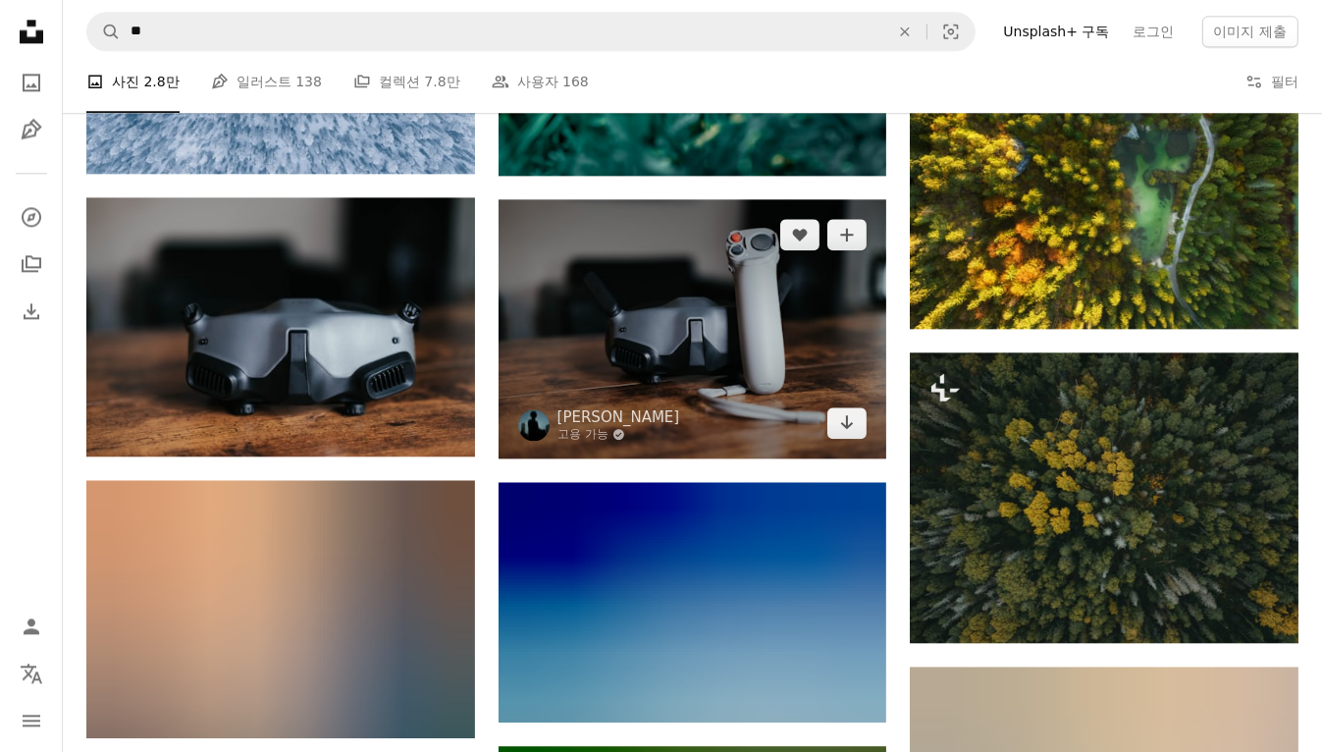
scroll to position [37361, 0]
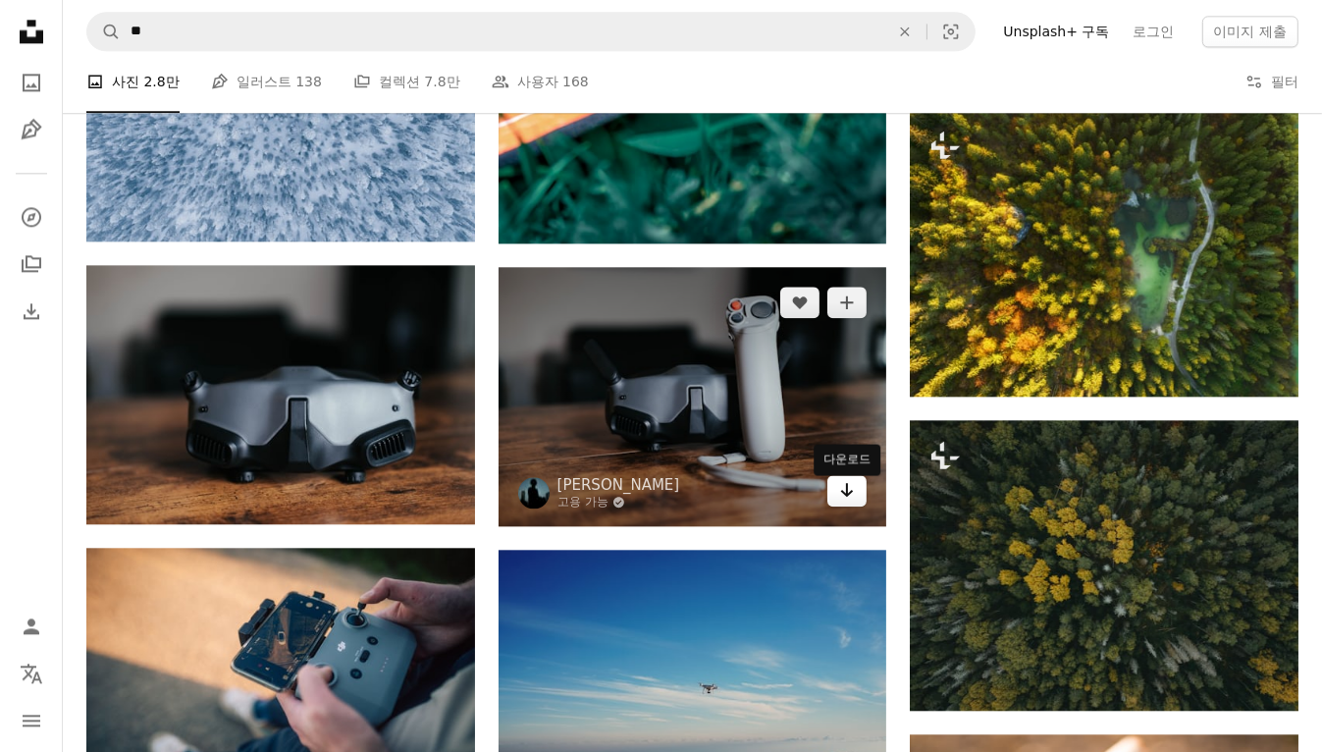
click at [851, 495] on icon "Arrow pointing down" at bounding box center [847, 490] width 16 height 24
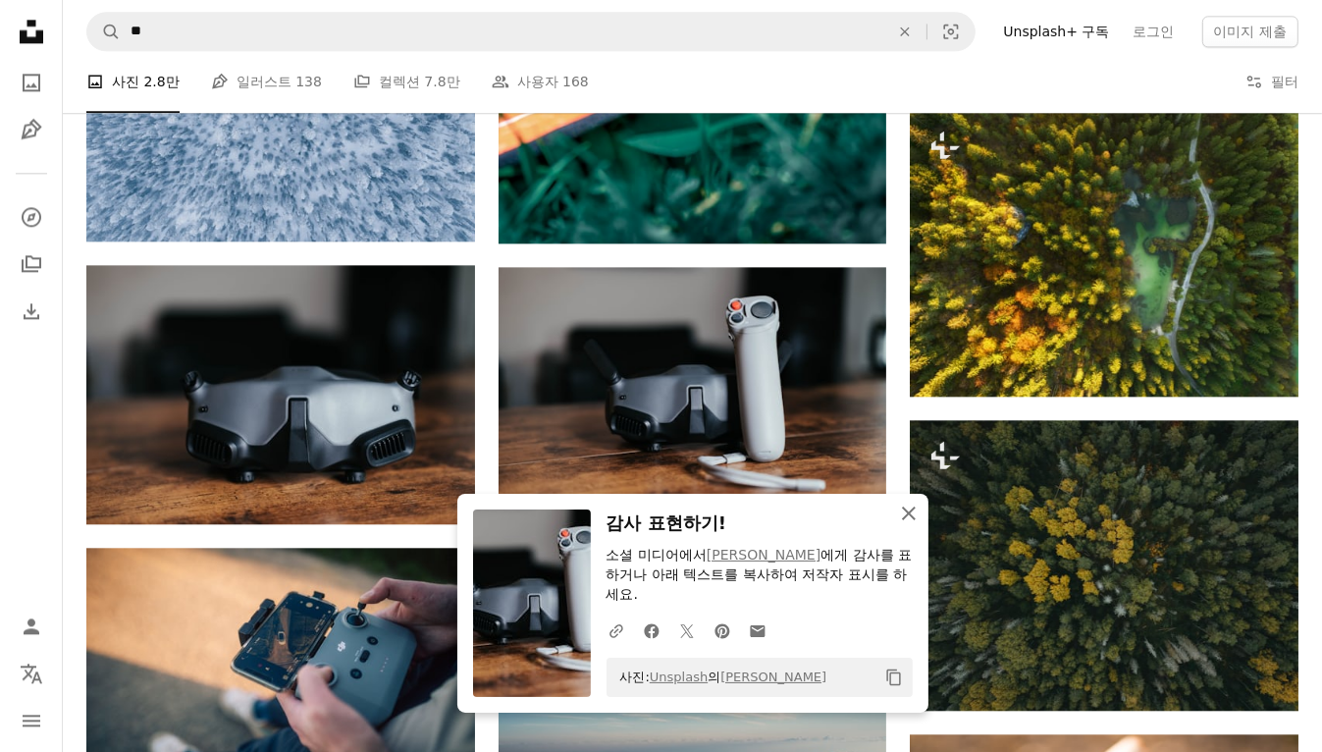
click at [909, 509] on icon "An X shape" at bounding box center [909, 513] width 24 height 24
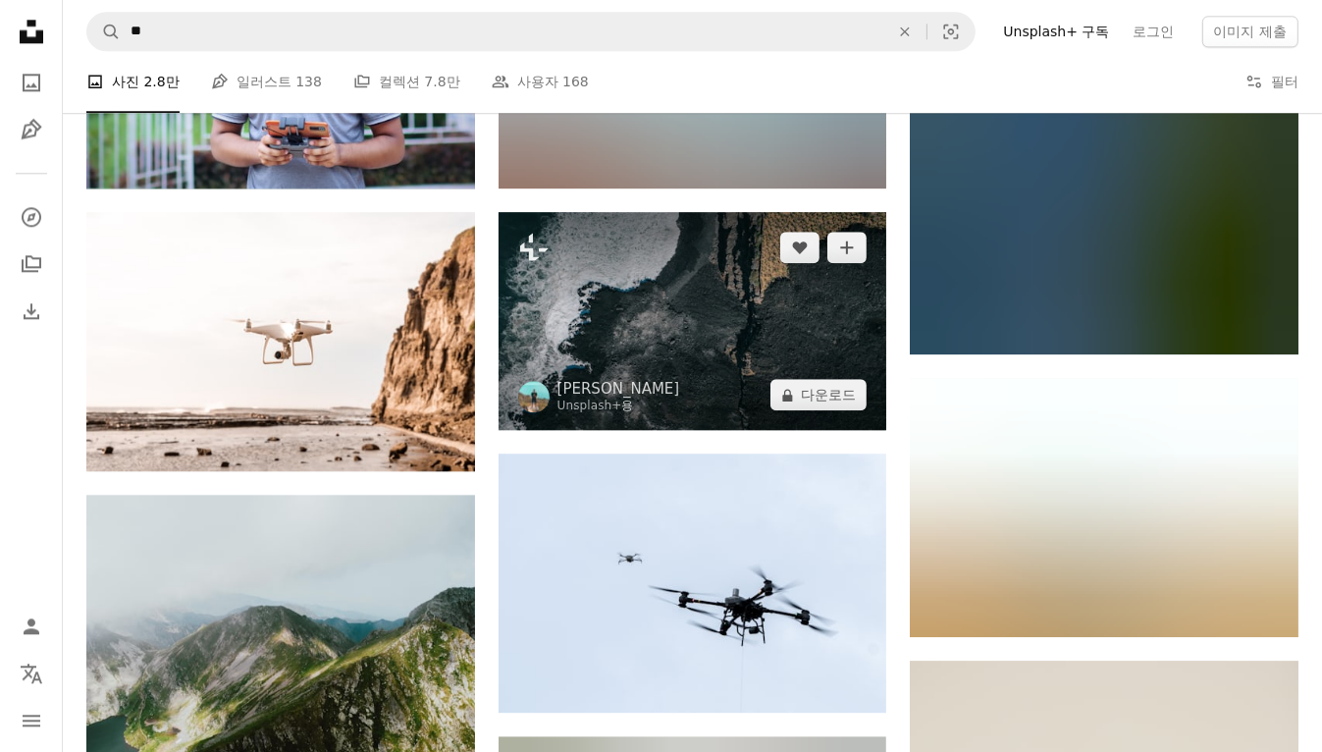
scroll to position [51178, 0]
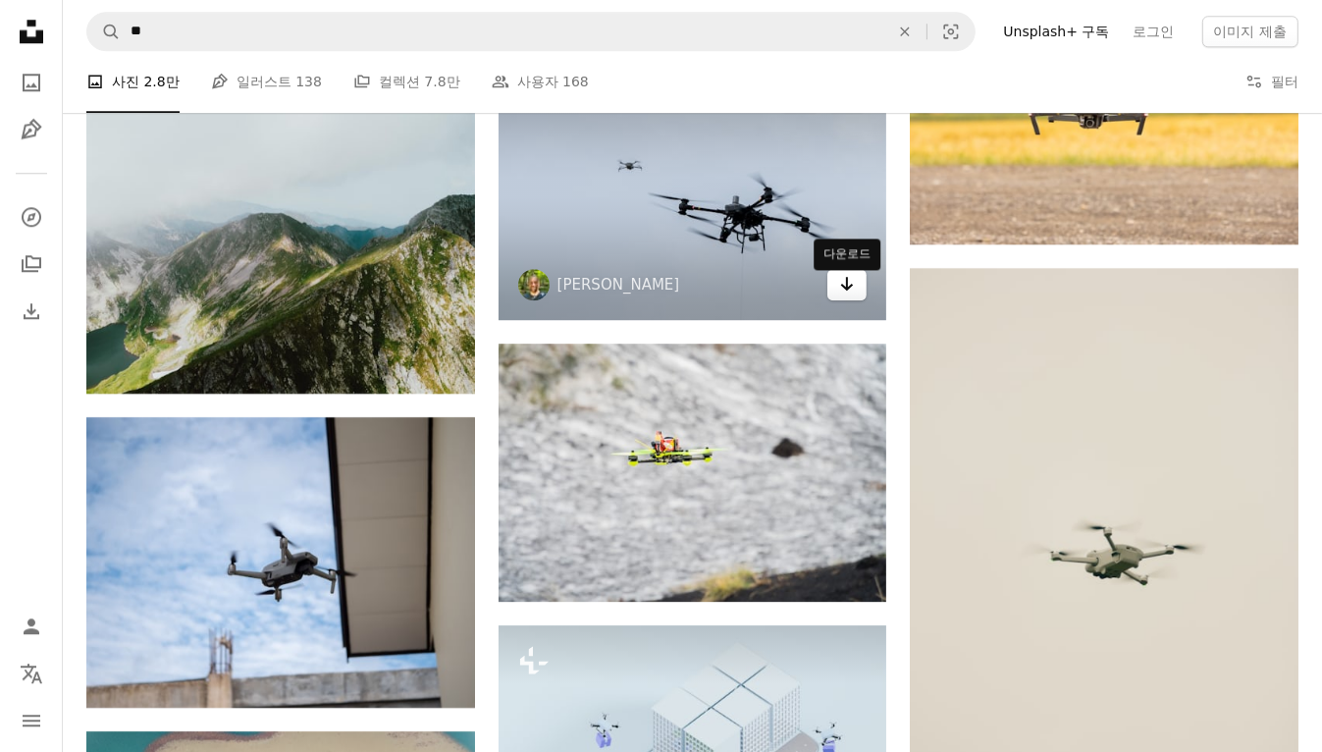
click at [857, 295] on link "Arrow pointing down" at bounding box center [846, 284] width 39 height 31
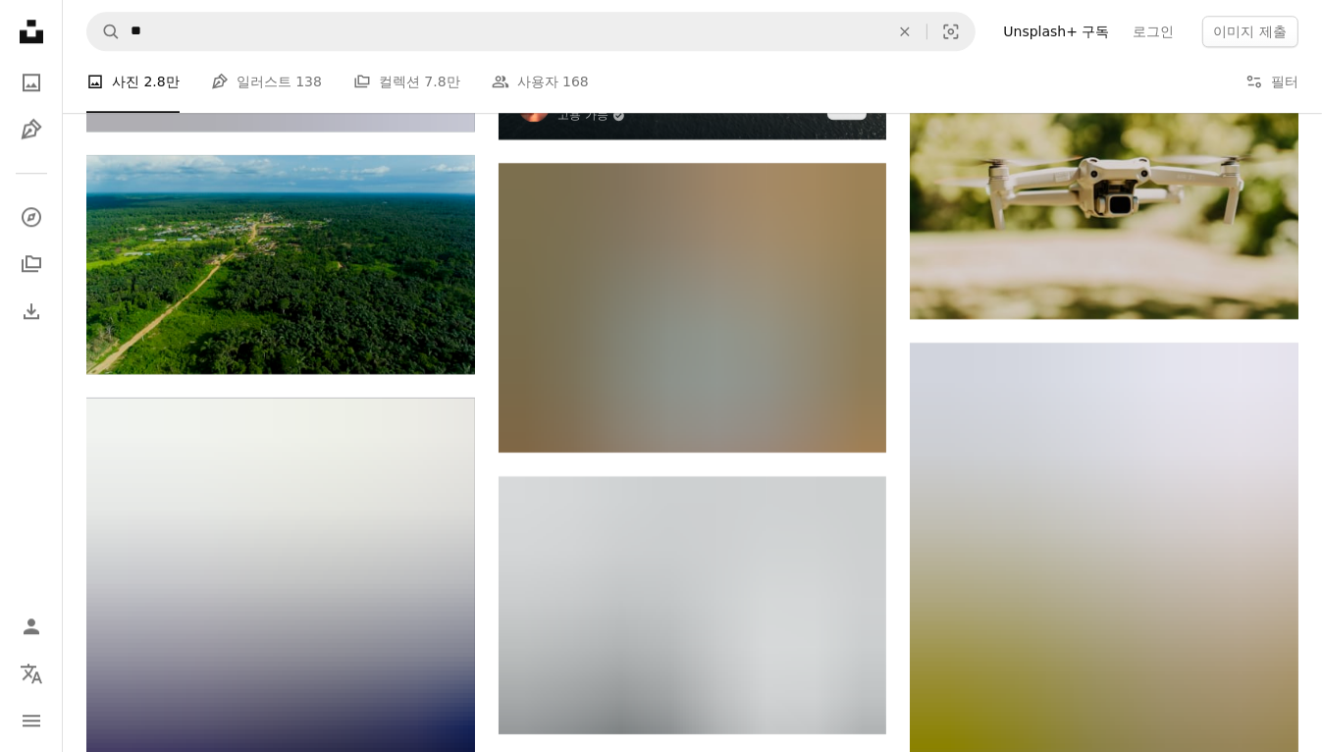
scroll to position [58165, 0]
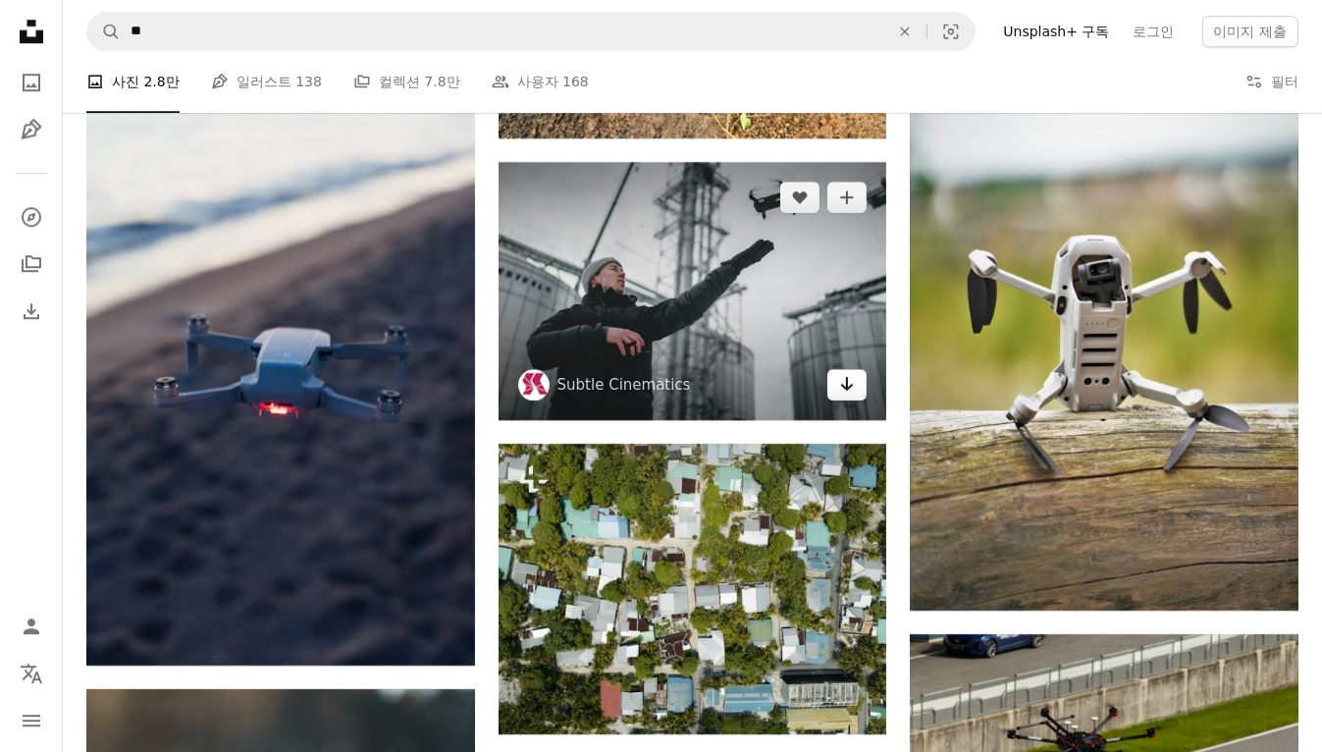
click at [861, 386] on link "Arrow pointing down" at bounding box center [846, 384] width 39 height 31
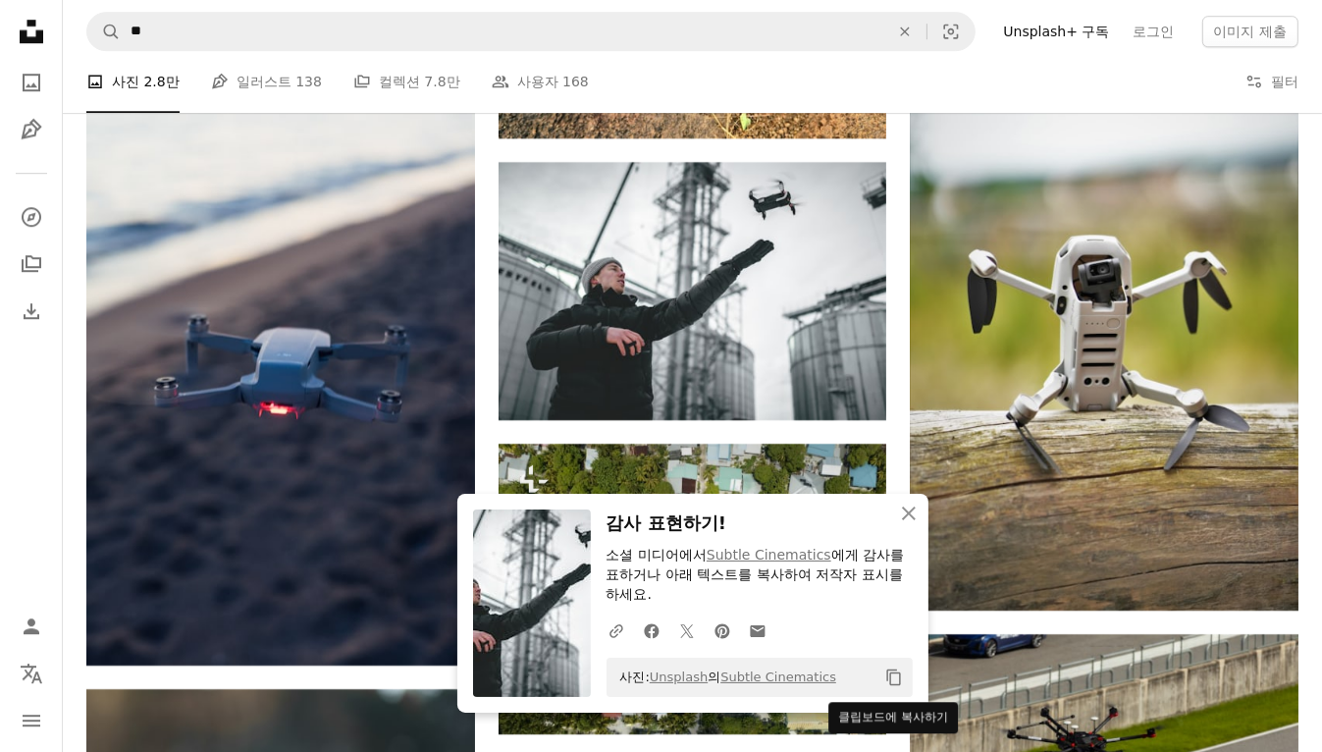
click at [907, 677] on button "Copy content" at bounding box center [893, 676] width 33 height 33
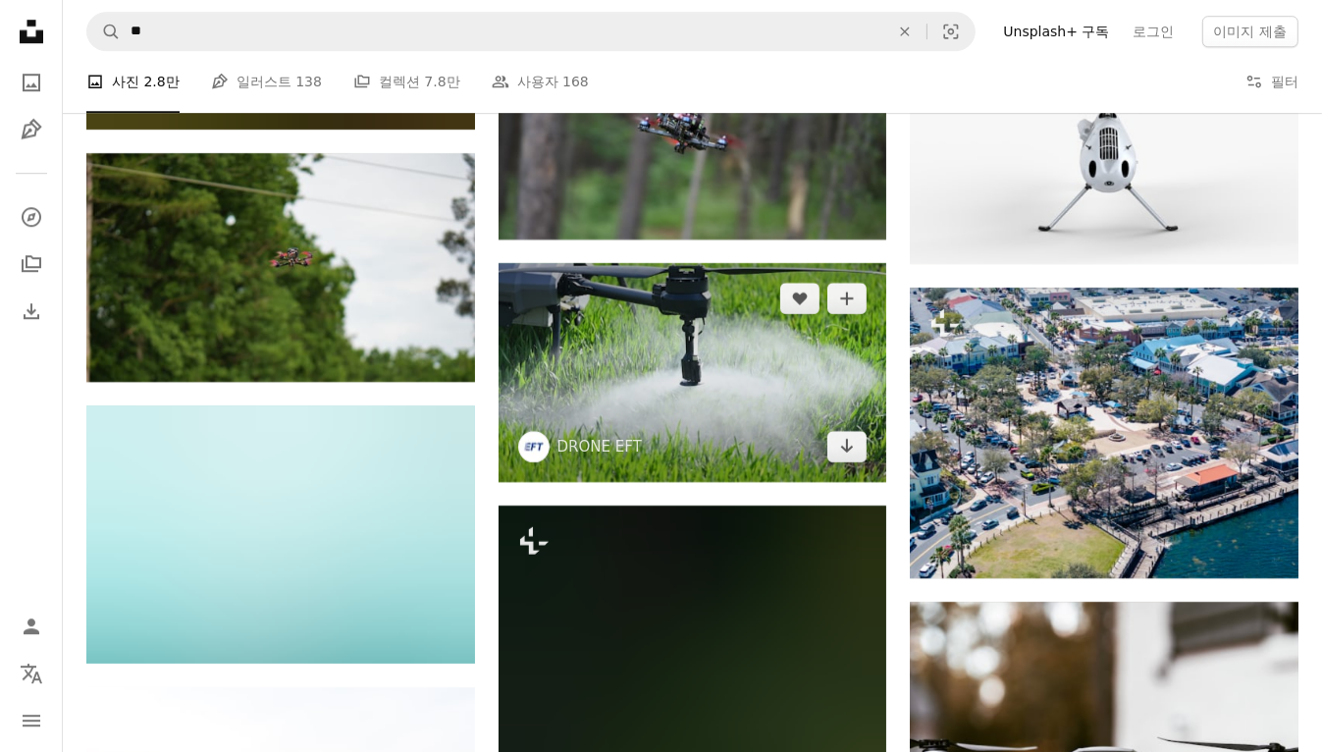
scroll to position [71354, 0]
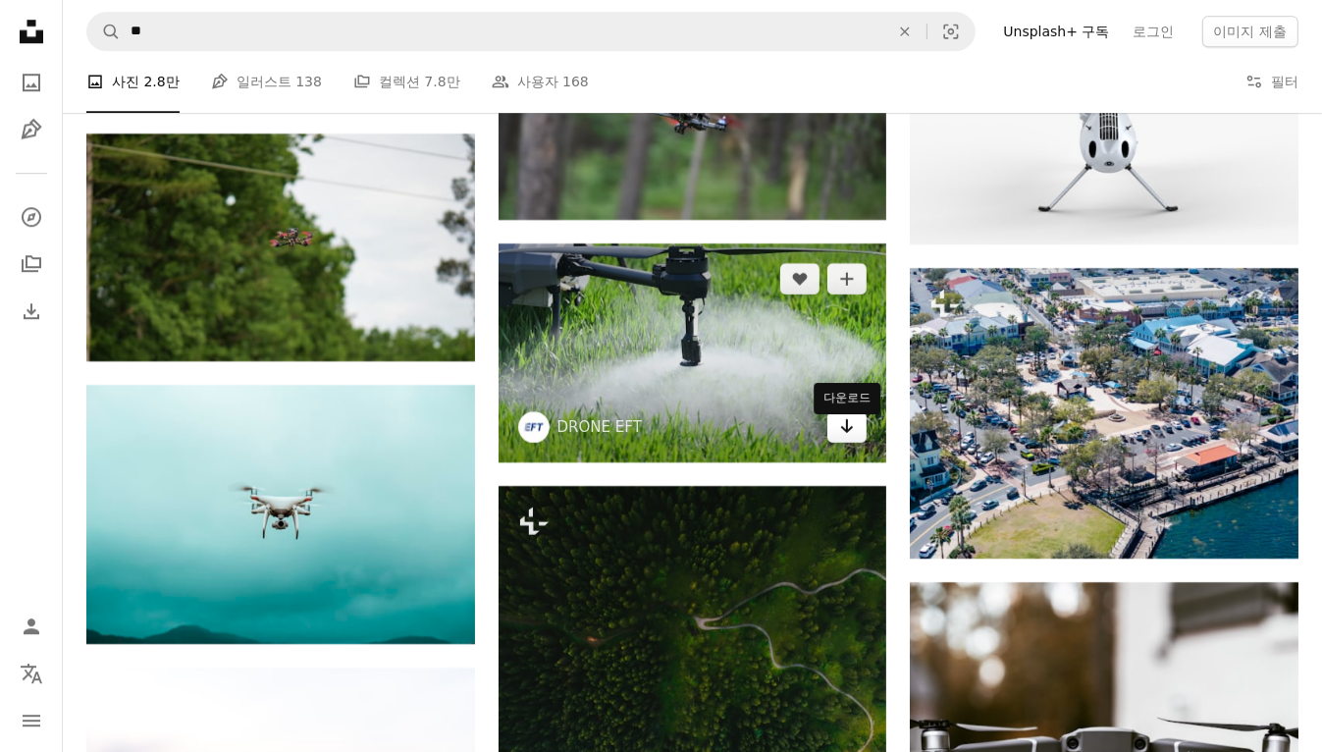
click at [847, 433] on icon "다운로드" at bounding box center [847, 426] width 13 height 14
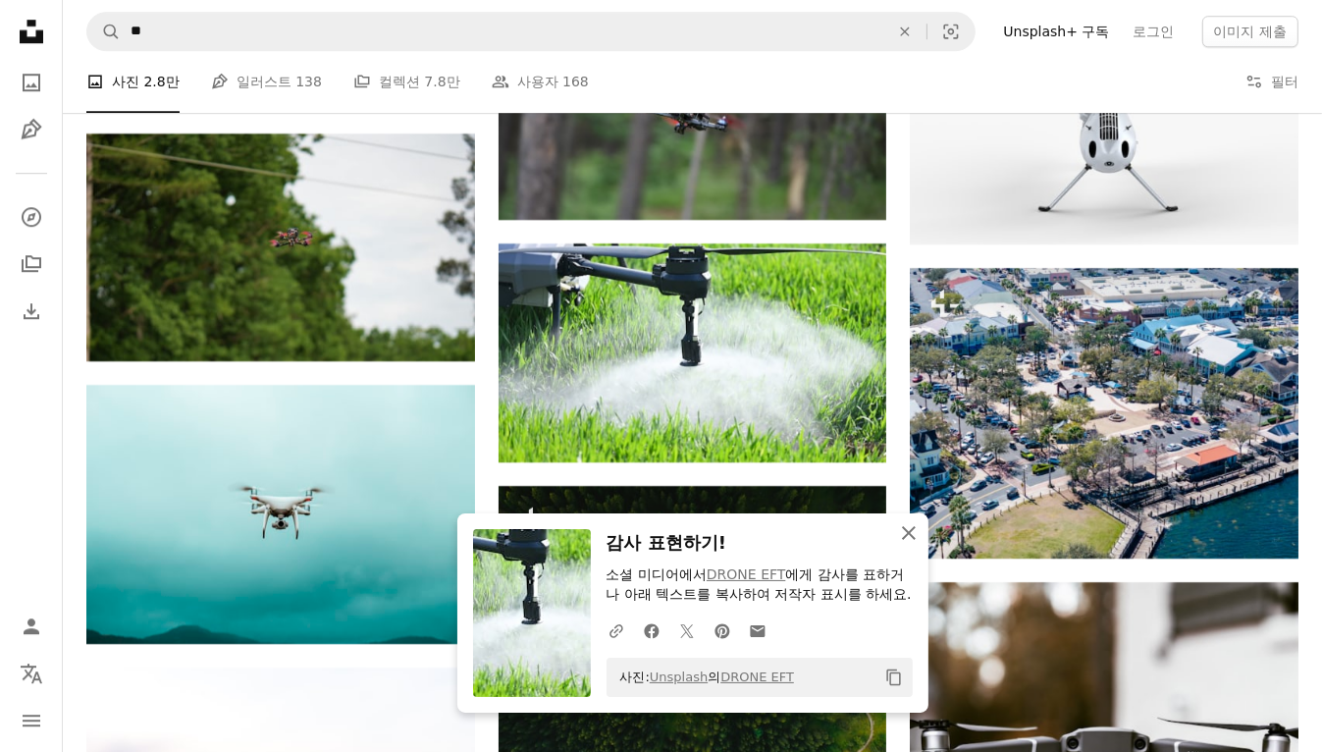
click at [912, 521] on icon "An X shape" at bounding box center [909, 533] width 24 height 24
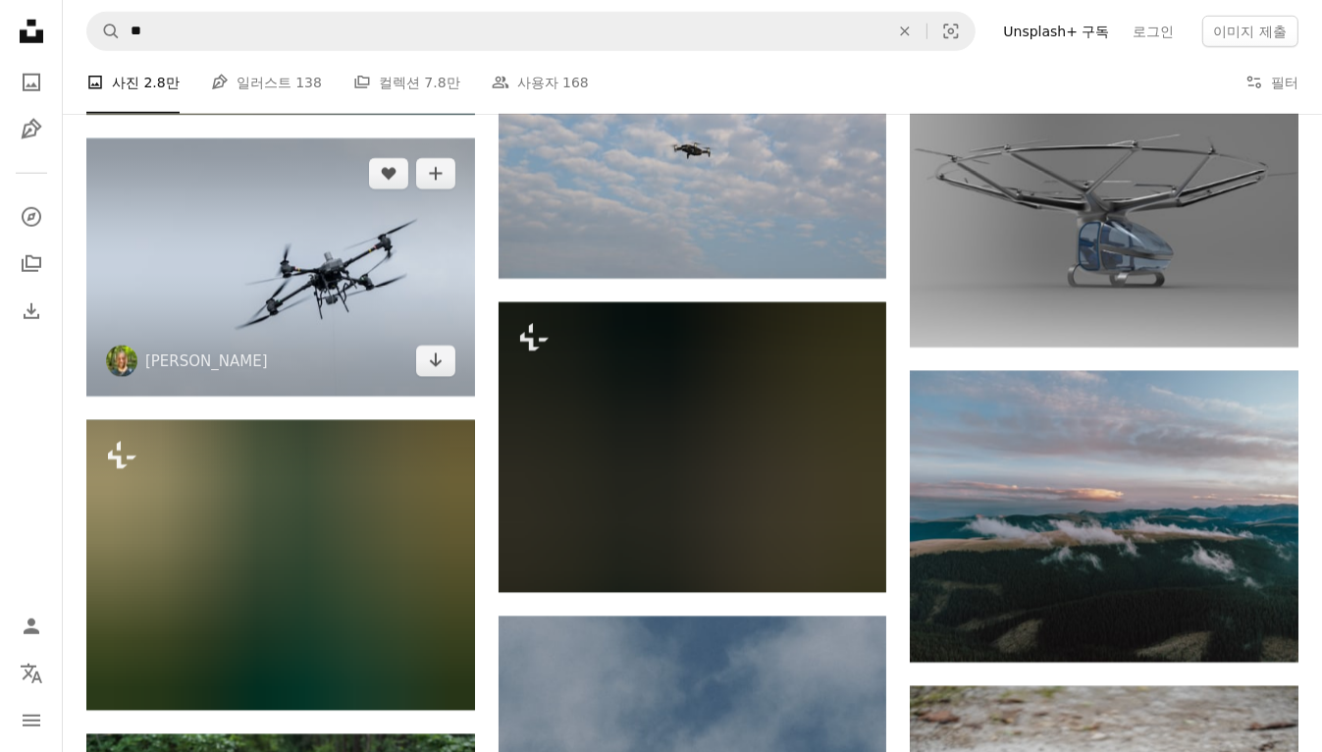
scroll to position [74338, 0]
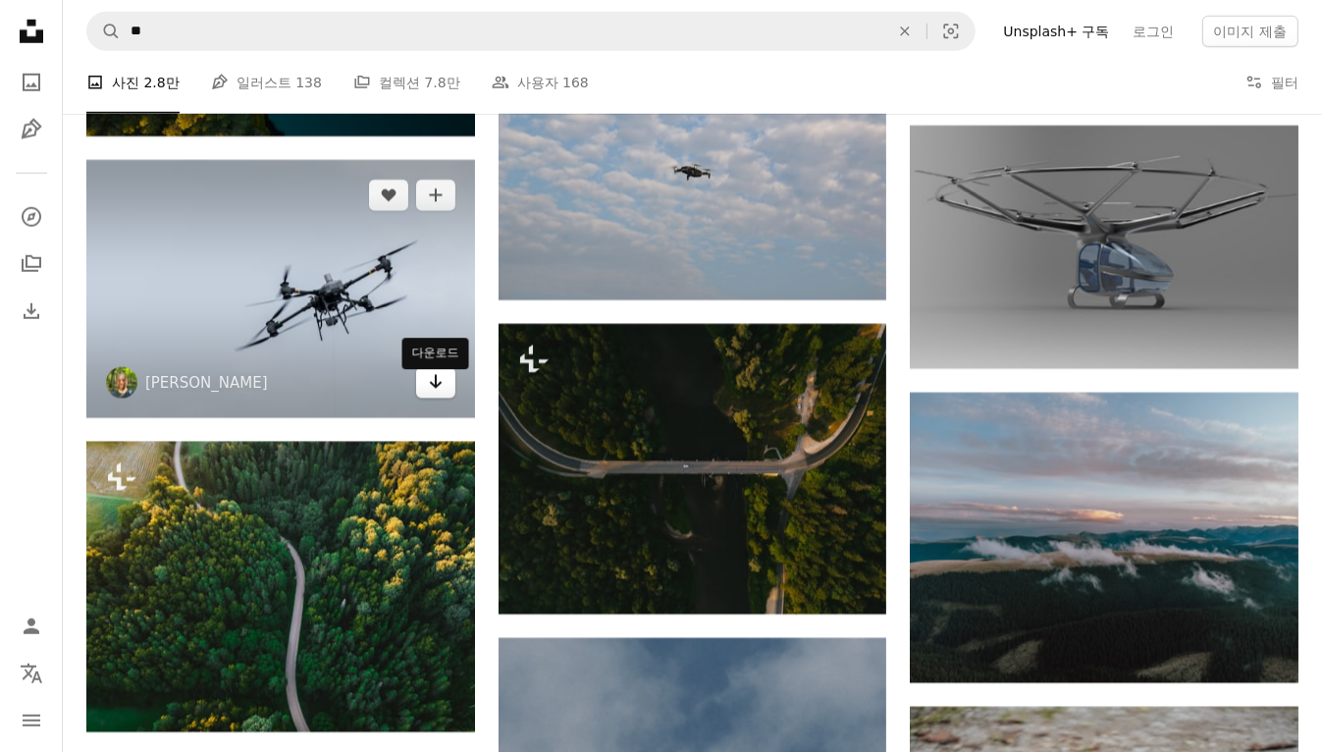
click at [433, 394] on icon "Arrow pointing down" at bounding box center [436, 382] width 16 height 24
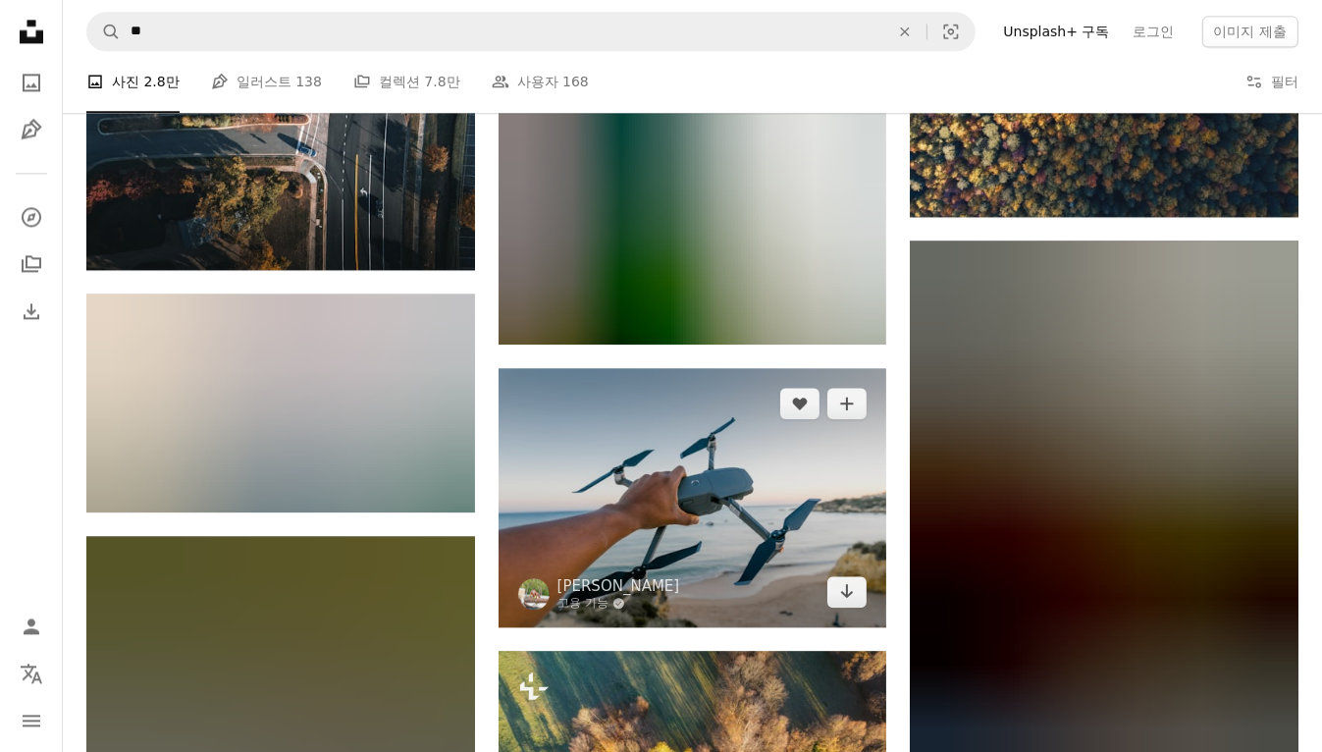
scroll to position [77085, 0]
